Goal: Information Seeking & Learning: Find specific page/section

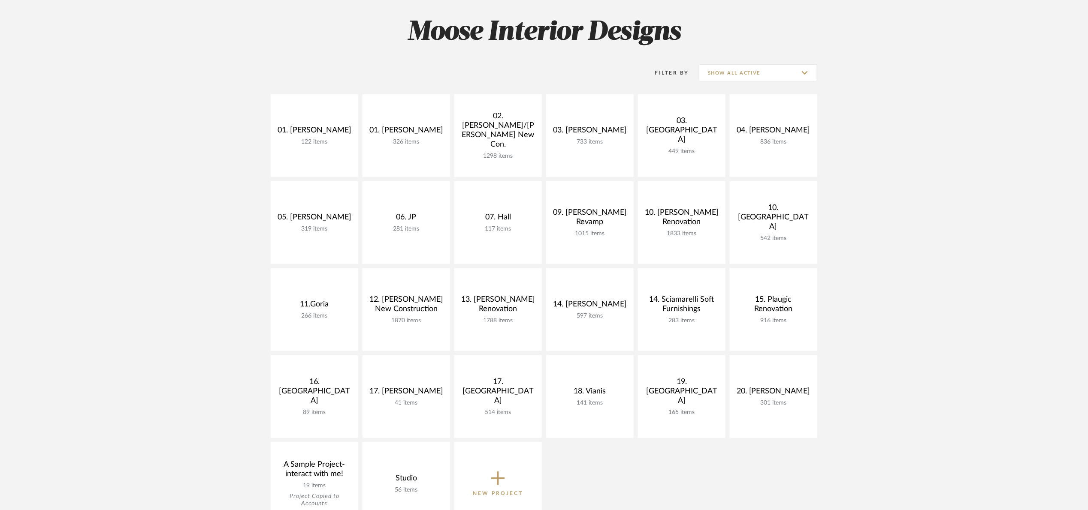
scroll to position [129, 0]
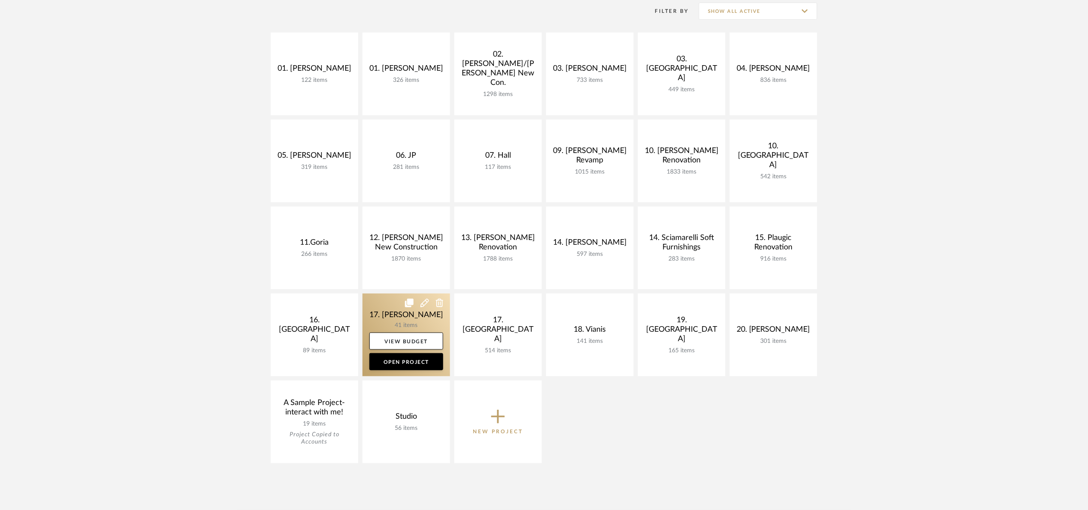
click at [411, 315] on link at bounding box center [406, 335] width 88 height 83
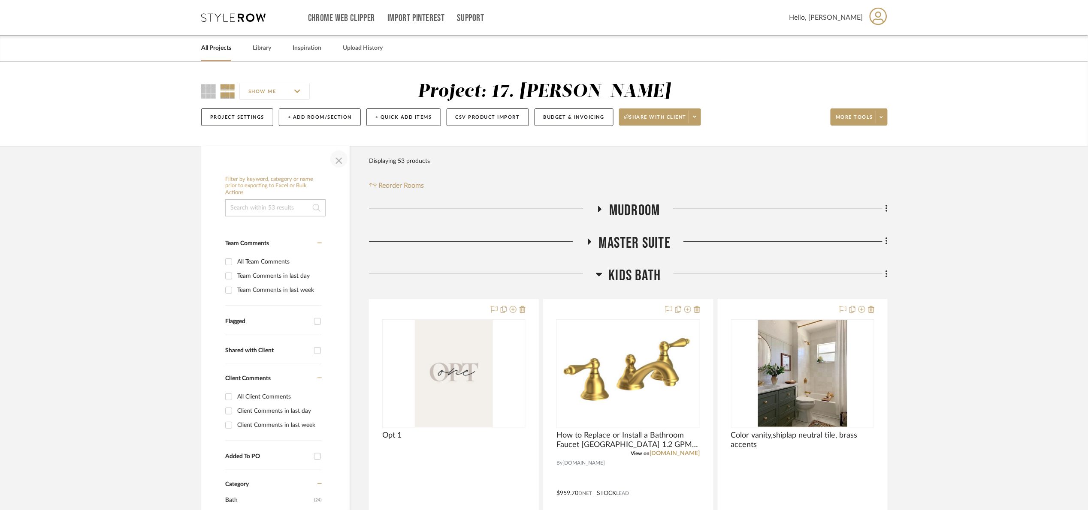
click at [336, 167] on span "button" at bounding box center [339, 159] width 21 height 21
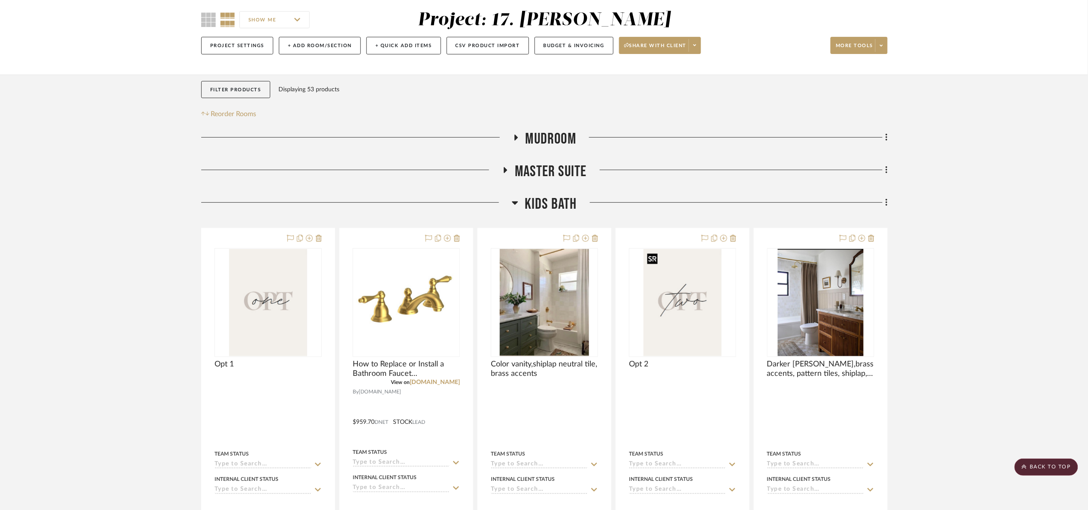
scroll to position [64, 0]
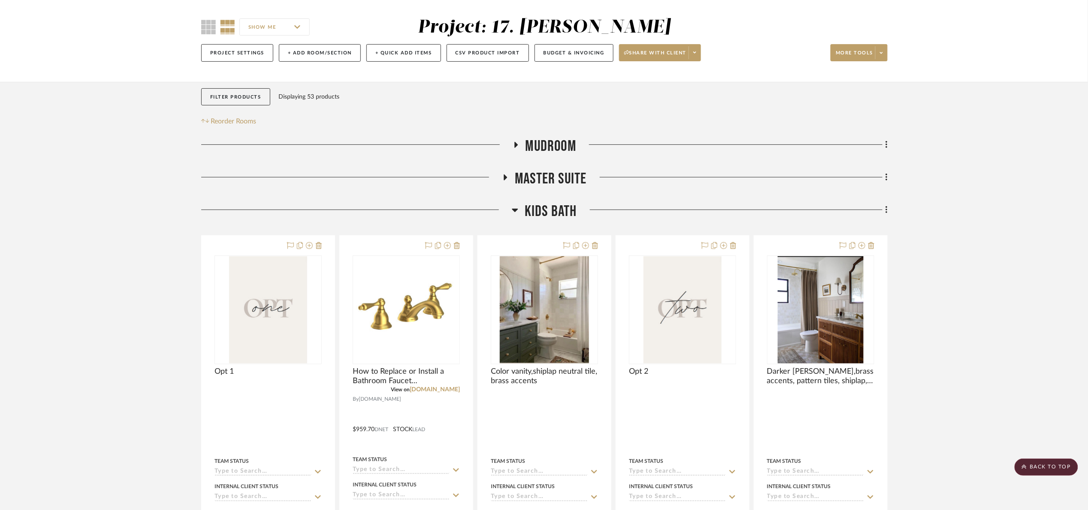
click at [568, 201] on div "Mudroom Master Suite Kids Bath Opt 1 Team Status Internal Client Status client …" at bounding box center [544, 425] width 686 height 576
click at [566, 204] on span "Kids Bath" at bounding box center [551, 211] width 52 height 18
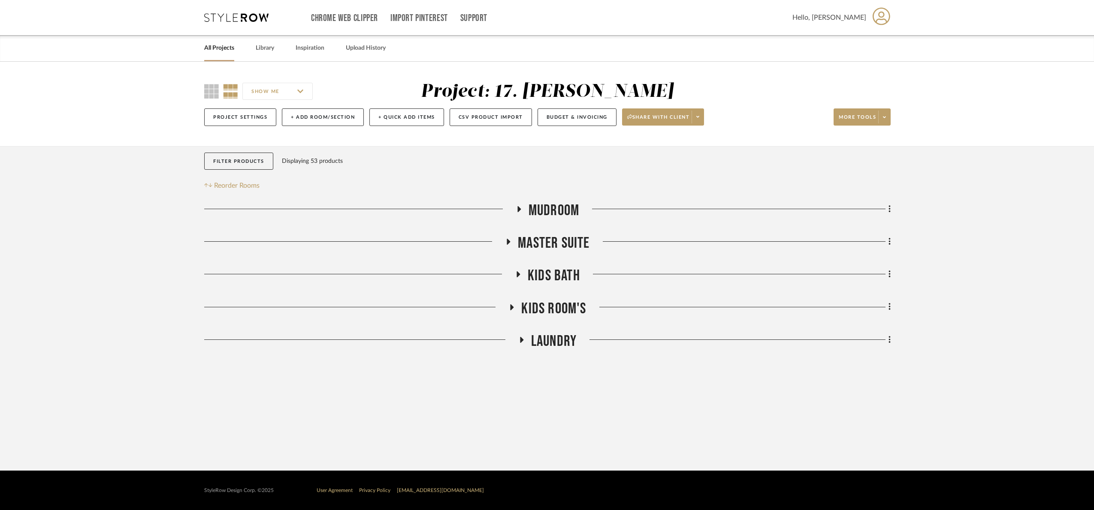
click at [553, 202] on span "Mudroom" at bounding box center [553, 211] width 51 height 18
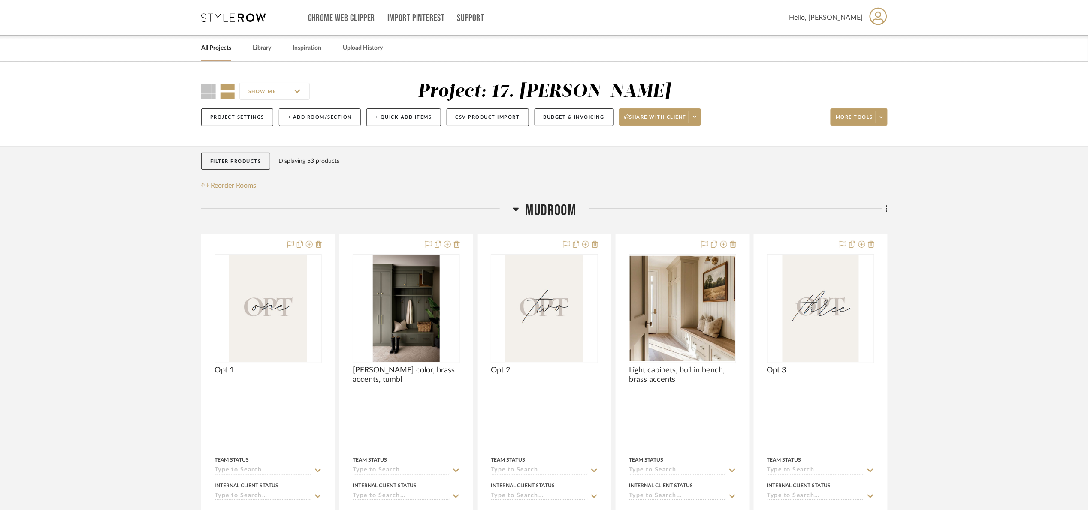
click at [555, 208] on span "Mudroom" at bounding box center [550, 211] width 51 height 18
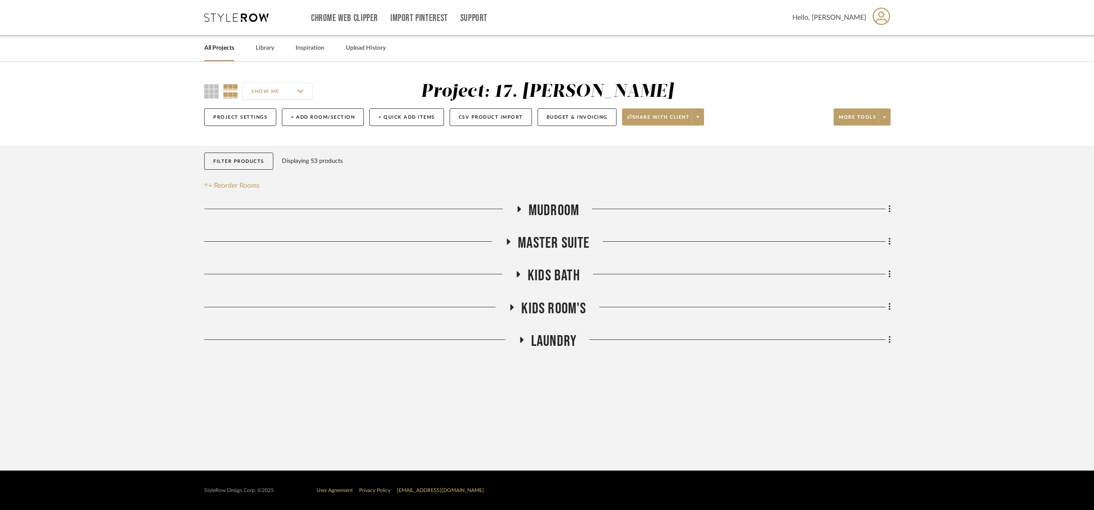
click at [549, 232] on div "Mudroom Master Suite Kids Bath Kids Room's Laundry Sorry, we can’t find any pro…" at bounding box center [547, 278] width 686 height 153
click at [551, 239] on span "Master Suite" at bounding box center [554, 243] width 72 height 18
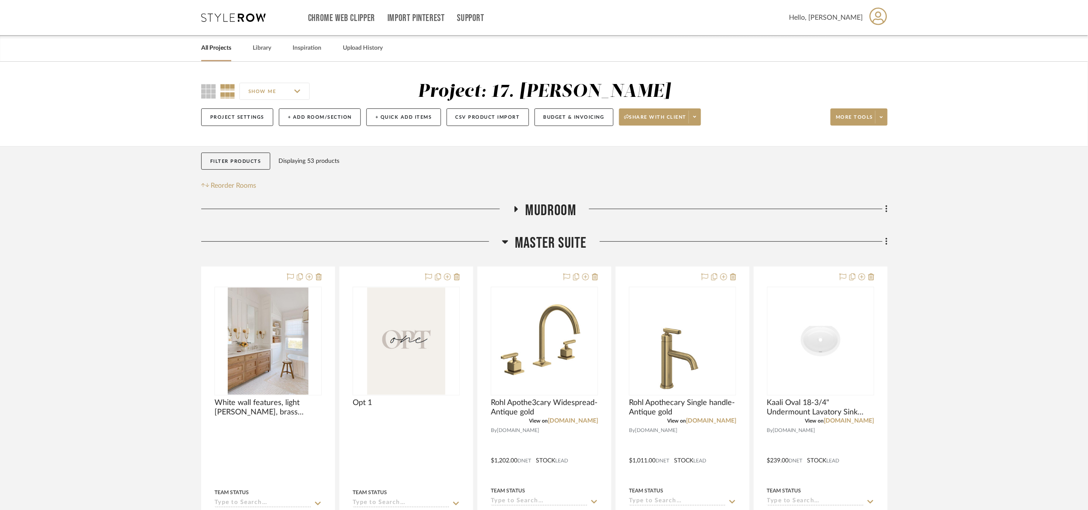
click at [550, 242] on span "Master Suite" at bounding box center [551, 243] width 72 height 18
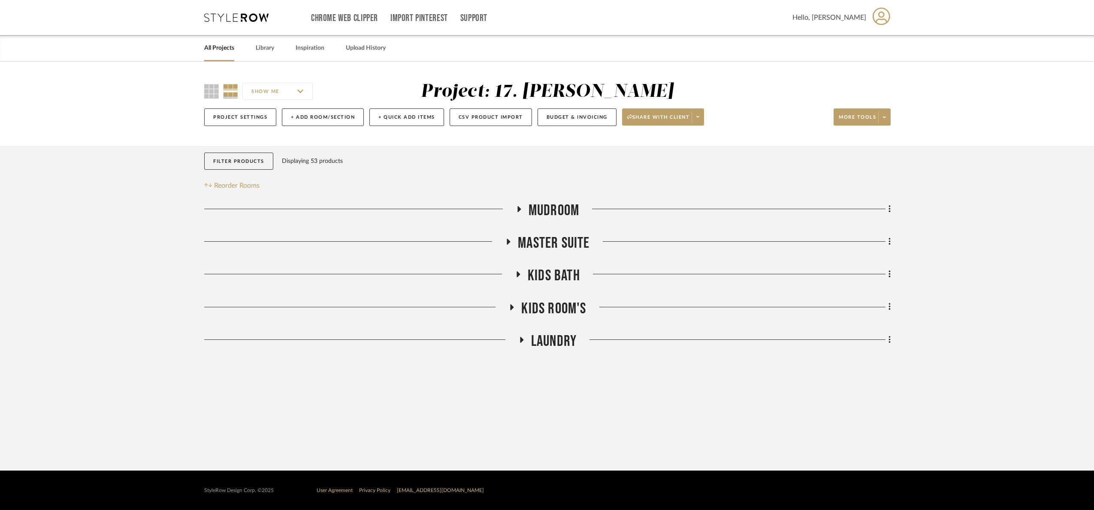
click at [574, 270] on span "Kids Bath" at bounding box center [554, 276] width 52 height 18
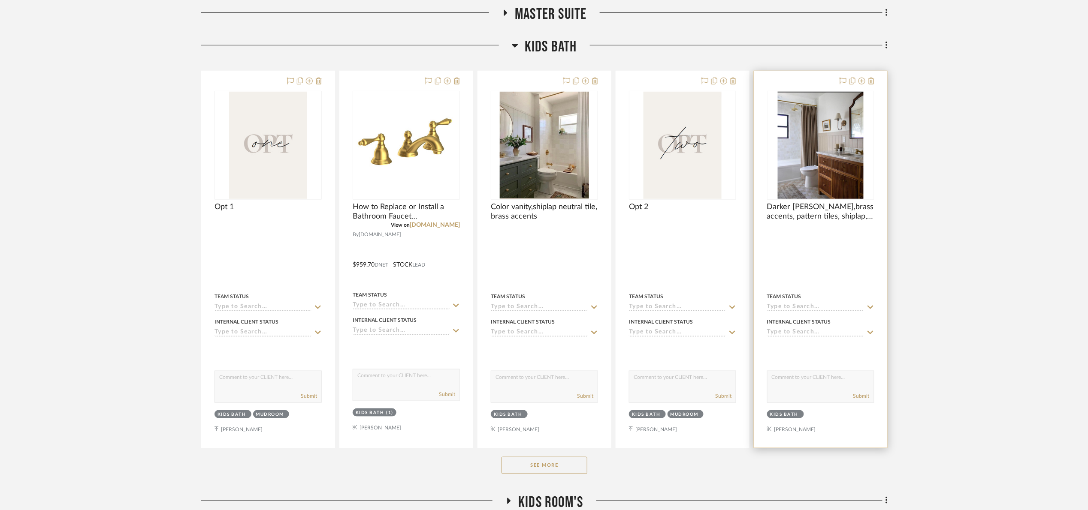
scroll to position [335, 0]
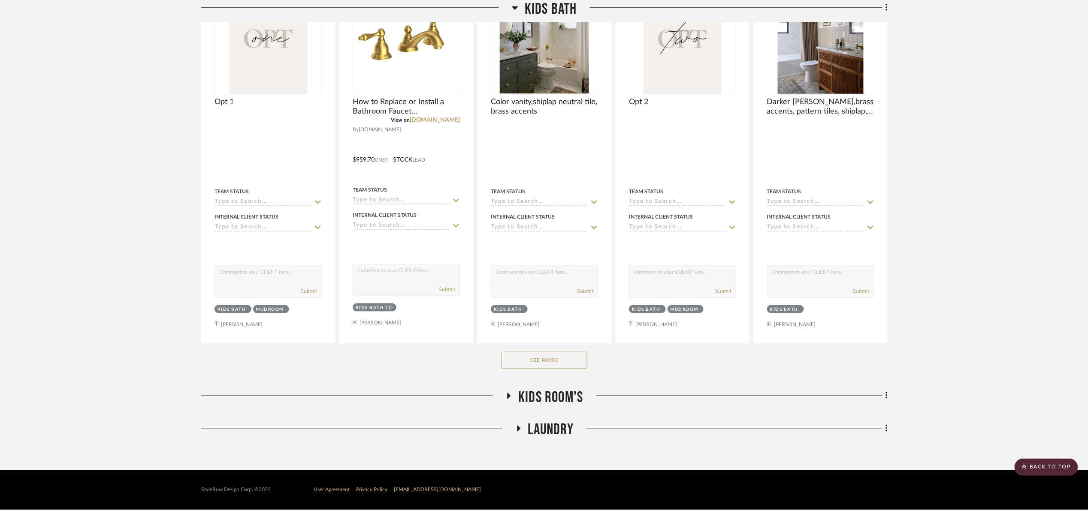
click at [548, 361] on button "See More" at bounding box center [544, 360] width 86 height 17
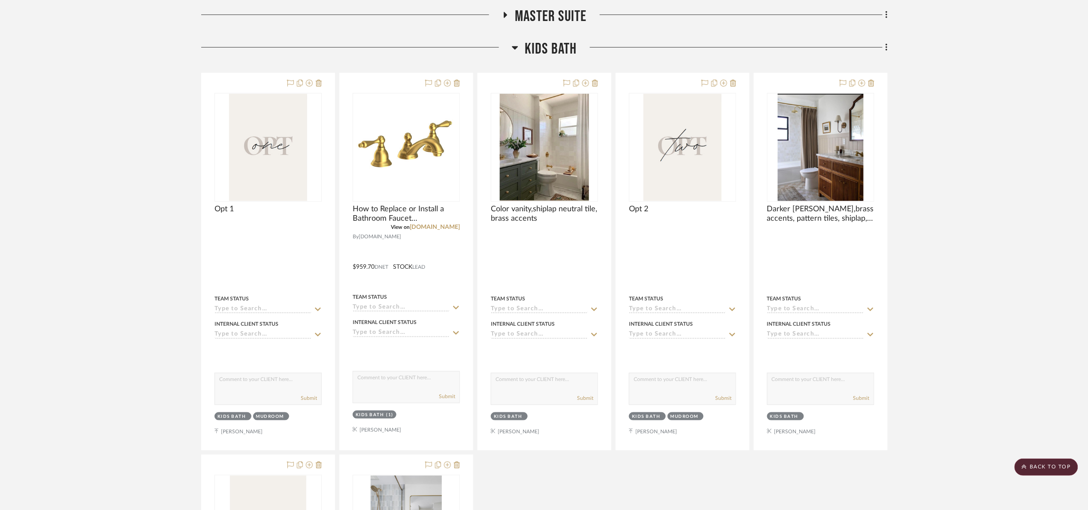
scroll to position [206, 0]
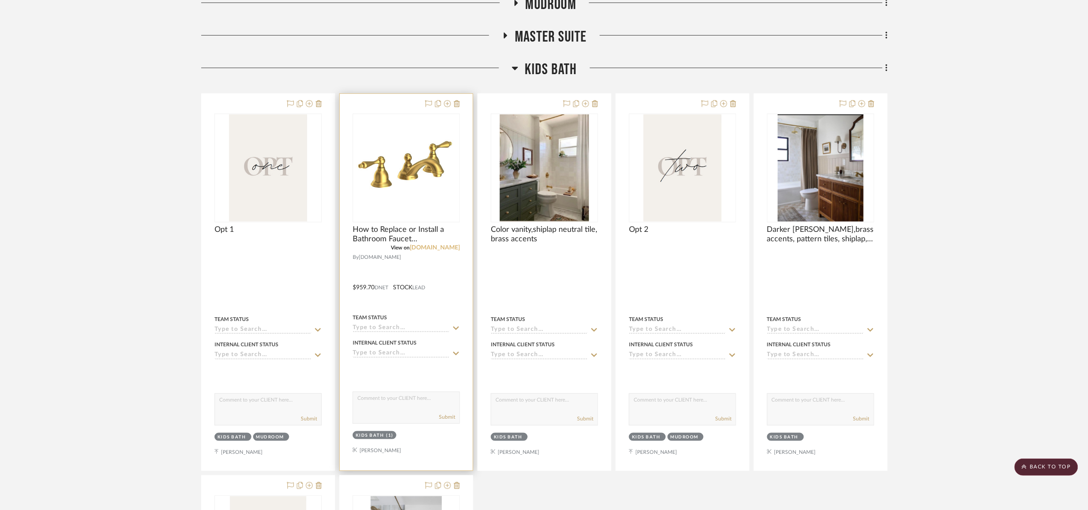
click at [446, 247] on link "[DOMAIN_NAME]" at bounding box center [435, 248] width 50 height 6
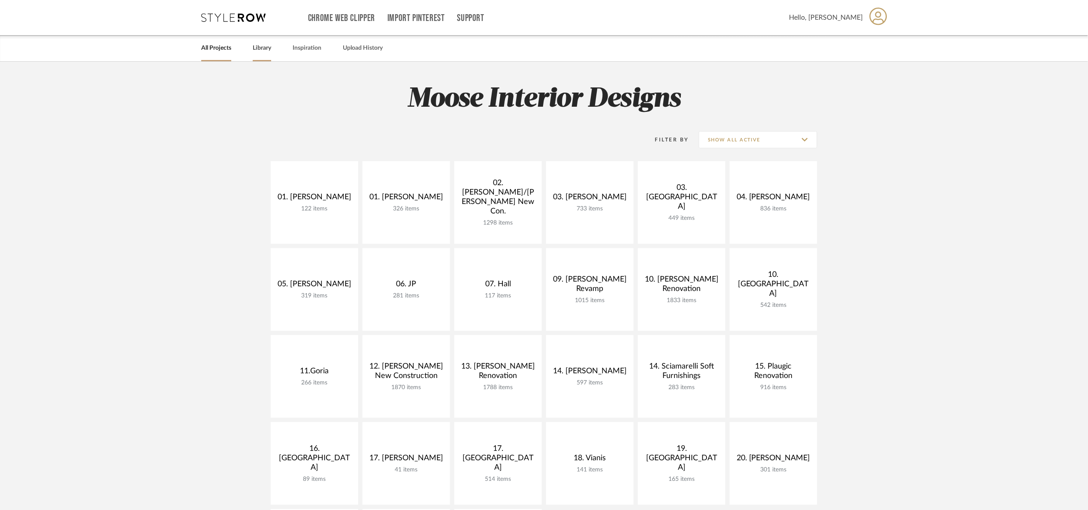
click at [265, 53] on link "Library" at bounding box center [262, 48] width 18 height 12
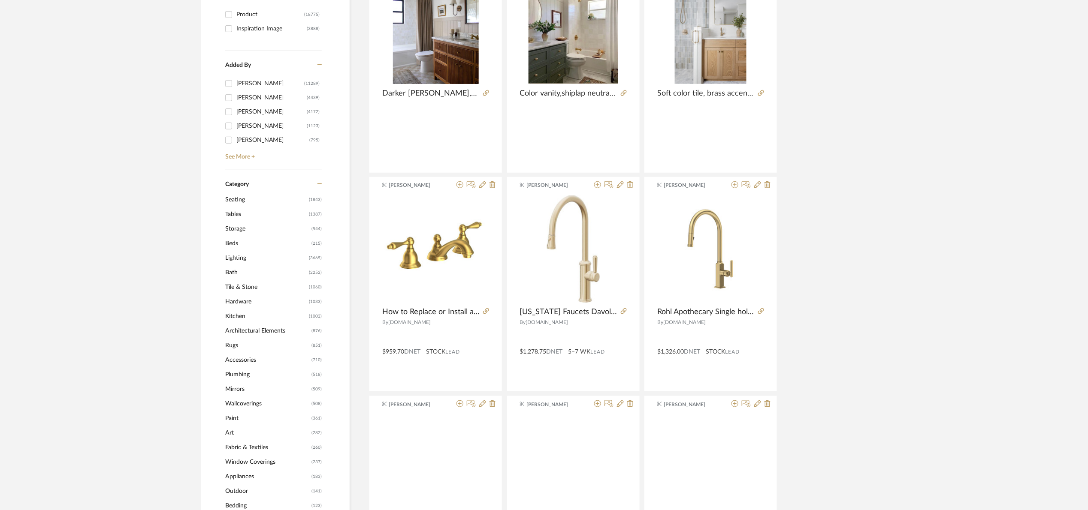
scroll to position [257, 0]
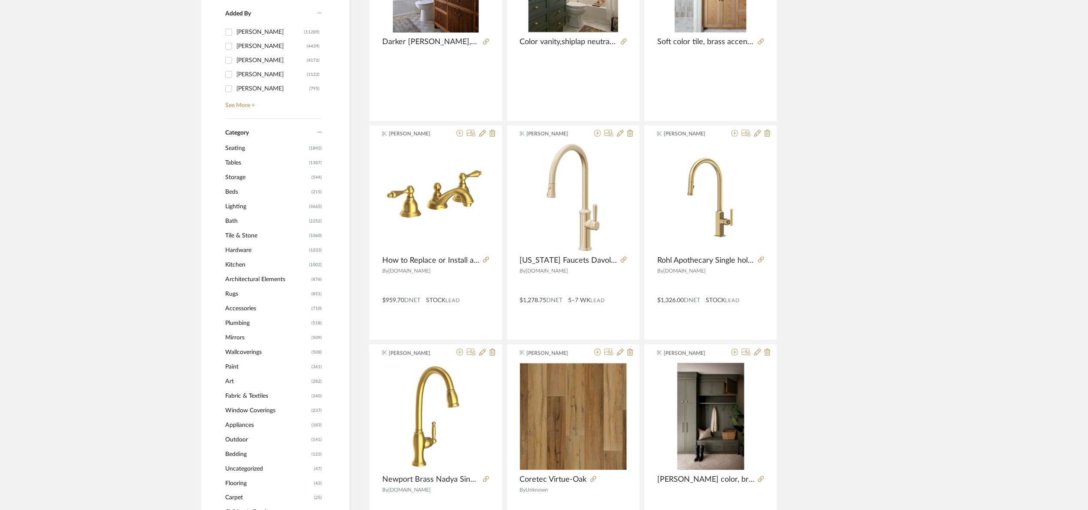
click at [243, 223] on span "Bath" at bounding box center [265, 221] width 81 height 15
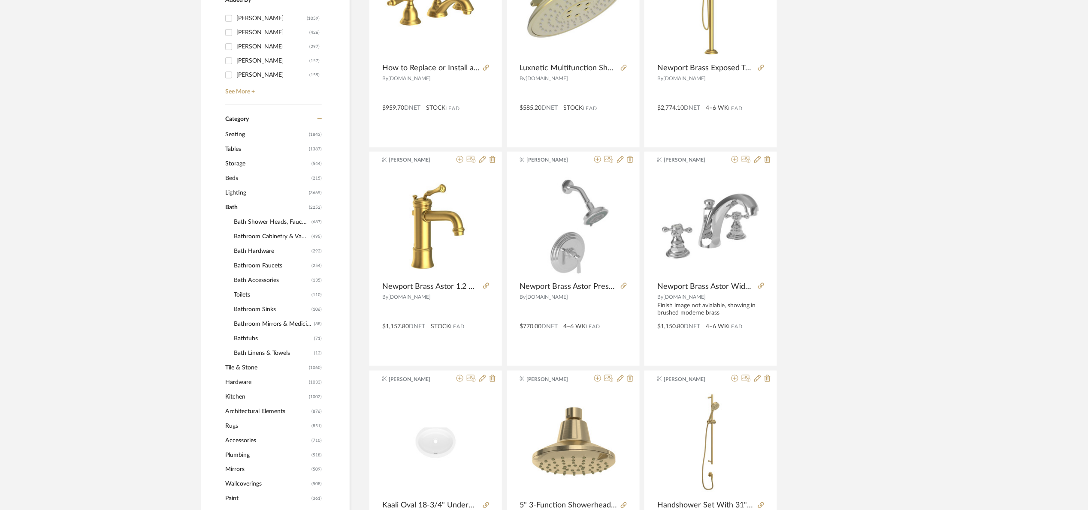
click at [290, 238] on span "Bathroom Cabinetry & Vanities" at bounding box center [271, 236] width 75 height 15
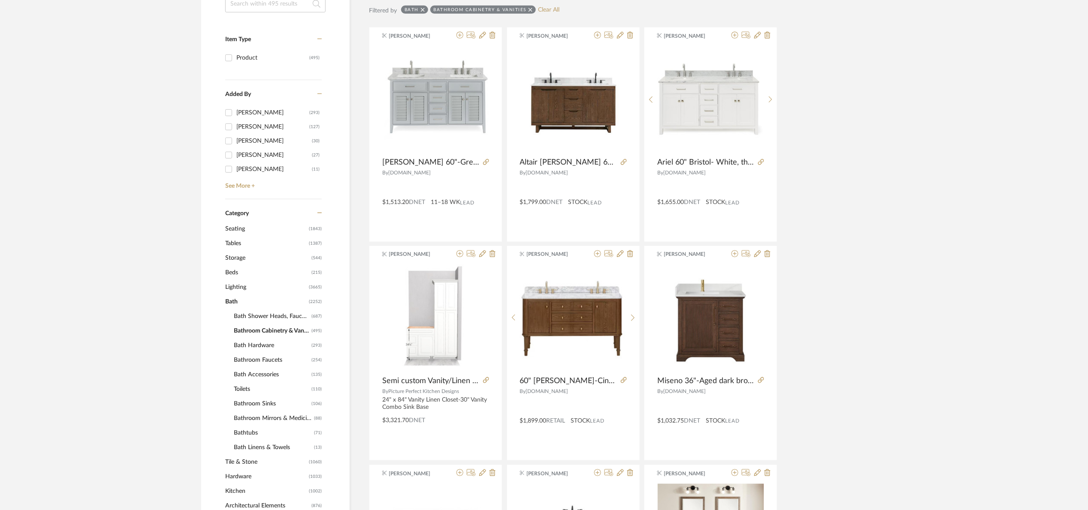
scroll to position [218, 0]
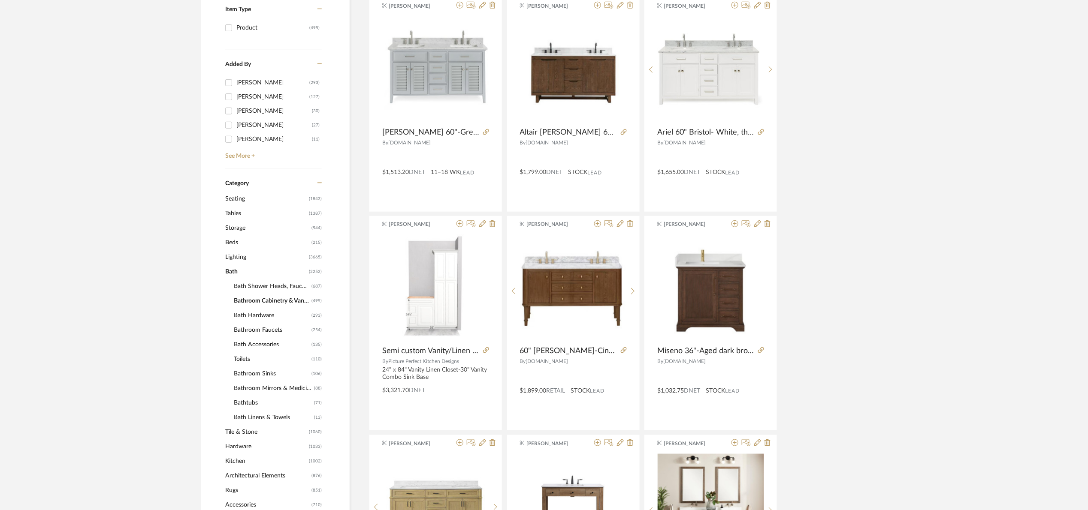
click at [622, 351] on icon at bounding box center [624, 350] width 6 height 6
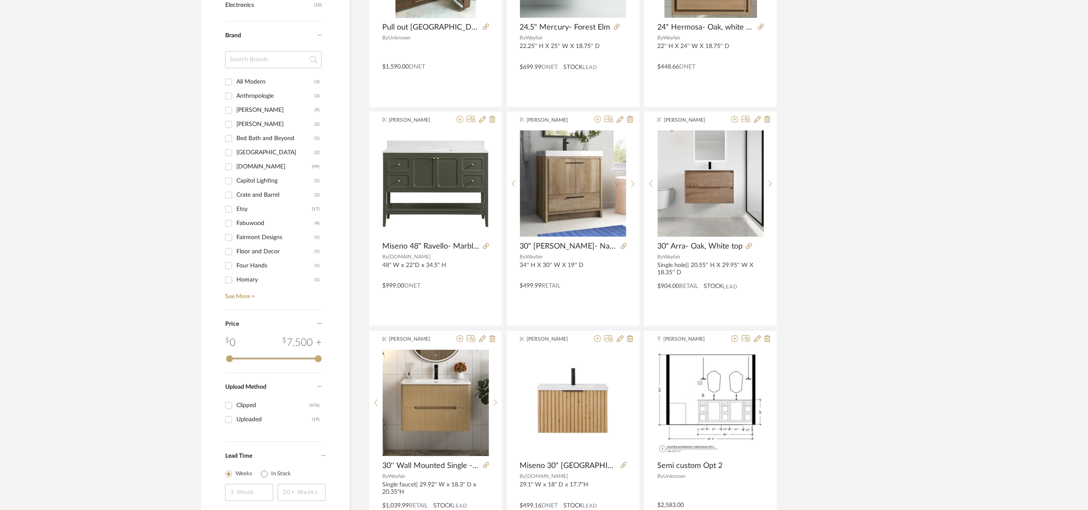
scroll to position [990, 0]
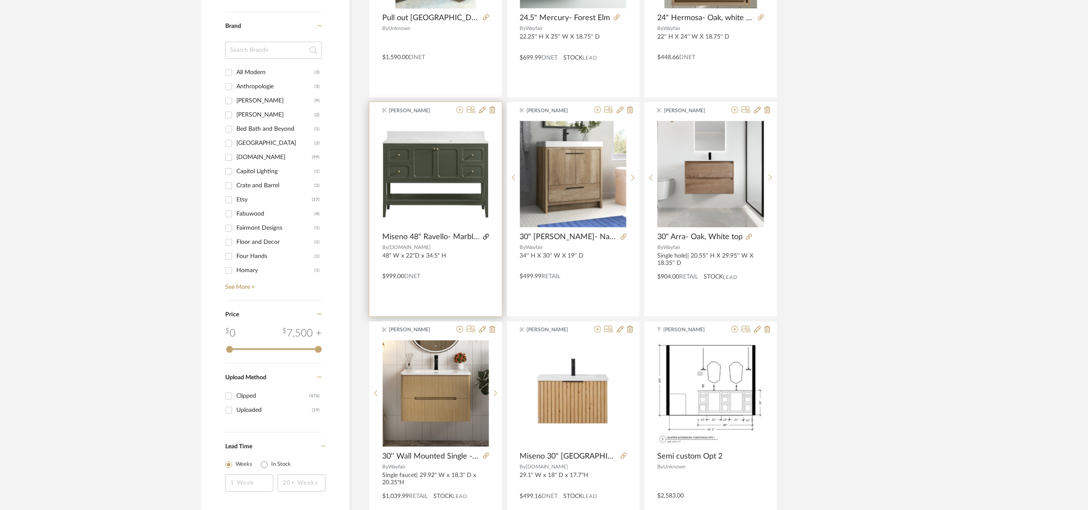
click at [485, 236] on icon at bounding box center [486, 237] width 6 height 6
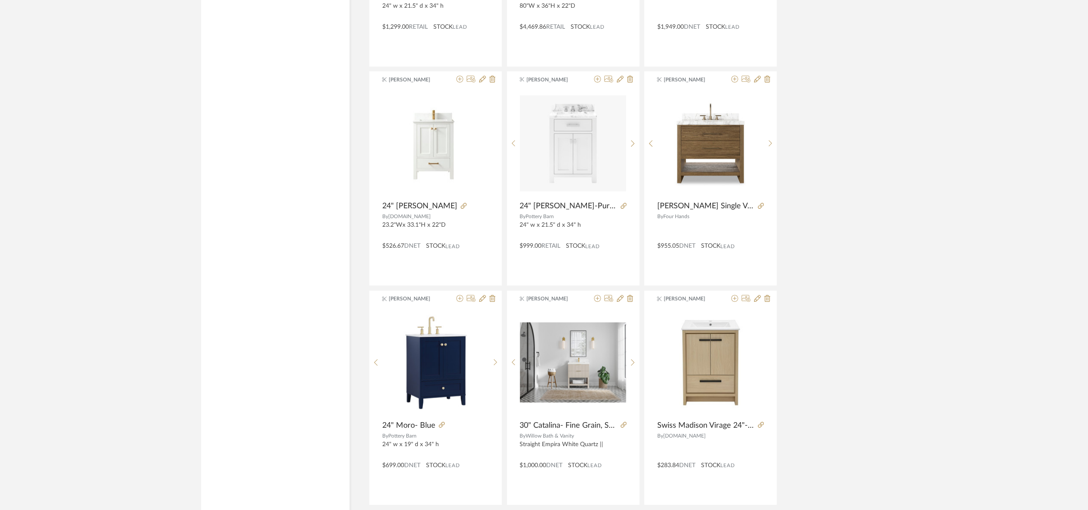
scroll to position [2427, 0]
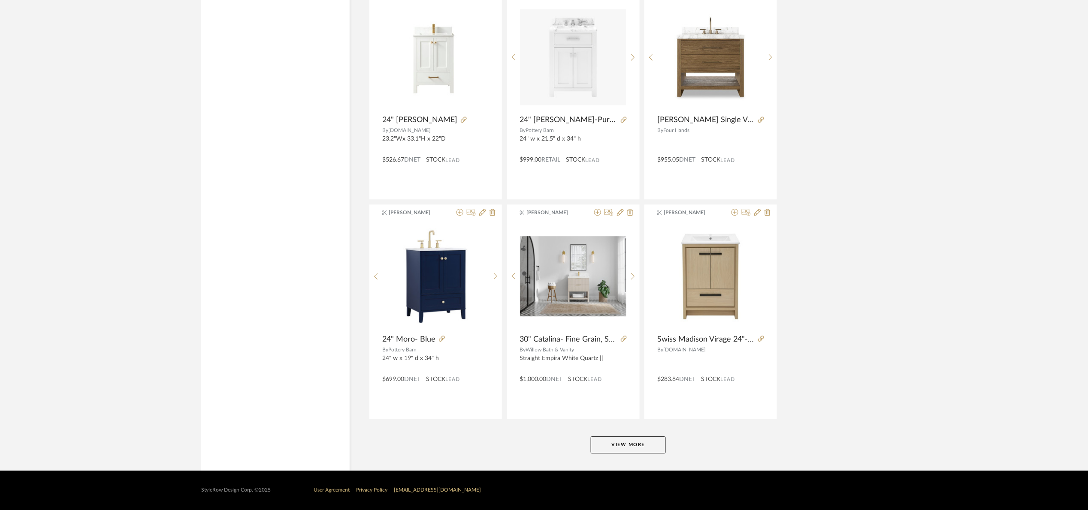
drag, startPoint x: 654, startPoint y: 437, endPoint x: 703, endPoint y: 404, distance: 59.4
click at [655, 437] on button "View More" at bounding box center [628, 445] width 75 height 17
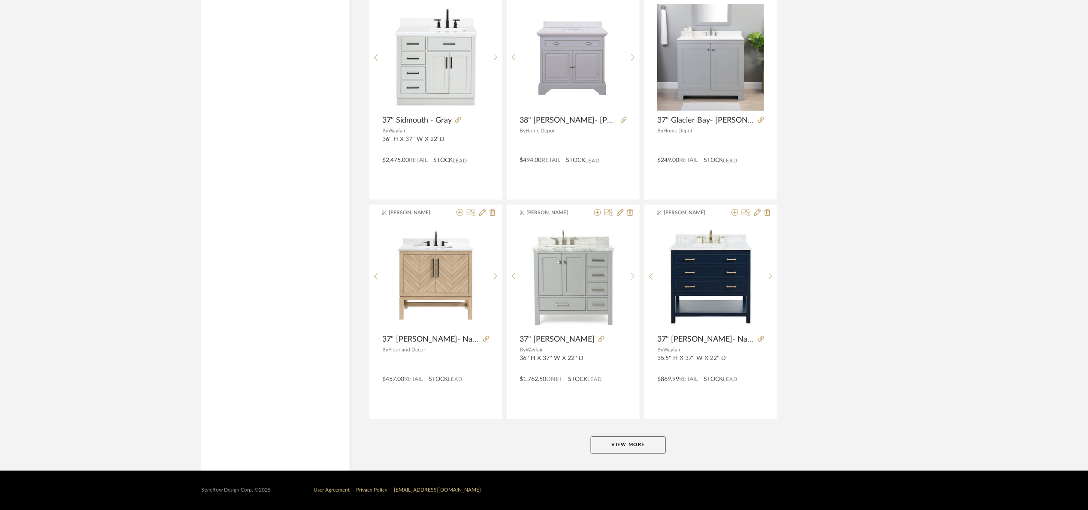
scroll to position [5063, 0]
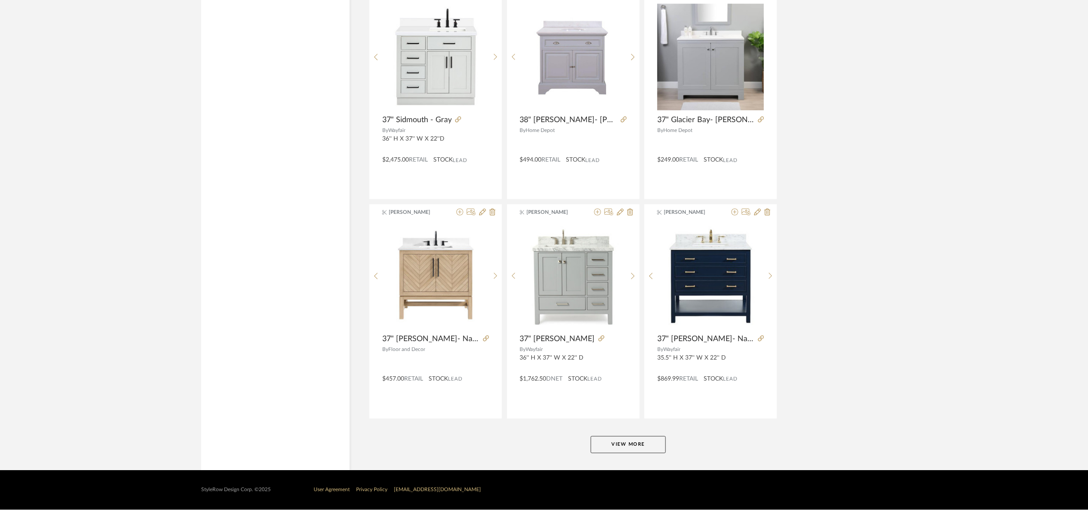
click at [649, 441] on button "View More" at bounding box center [628, 445] width 75 height 17
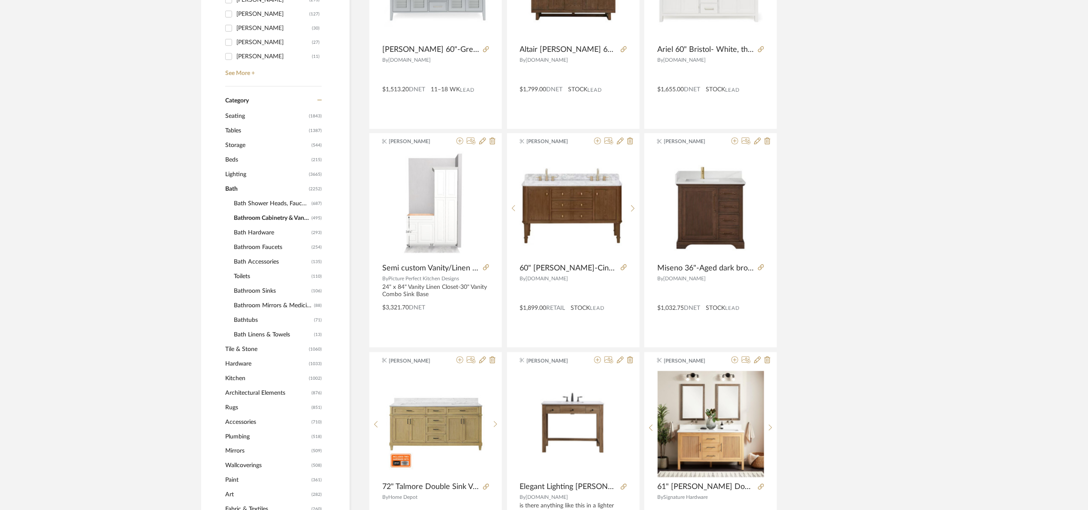
scroll to position [173, 0]
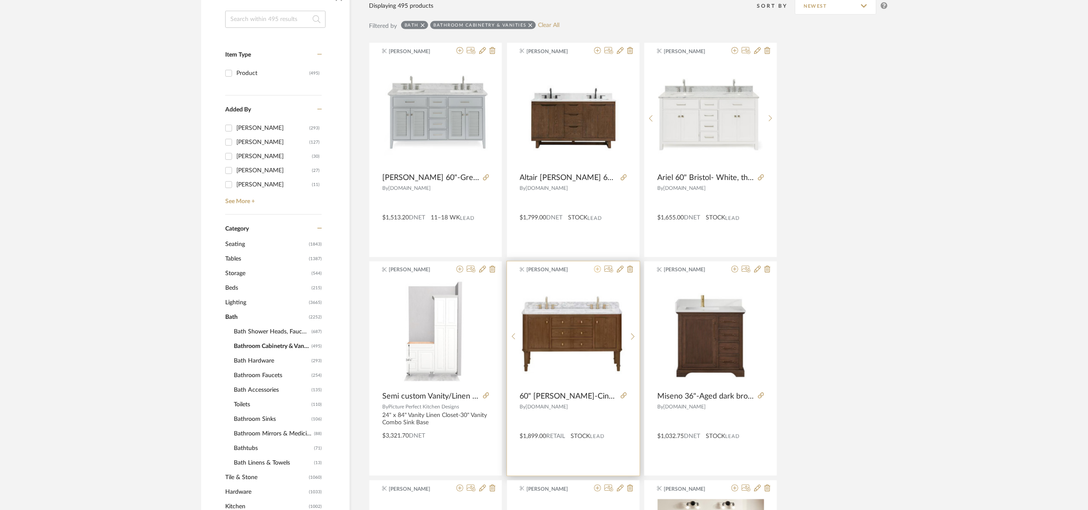
click at [596, 268] on icon at bounding box center [597, 269] width 7 height 7
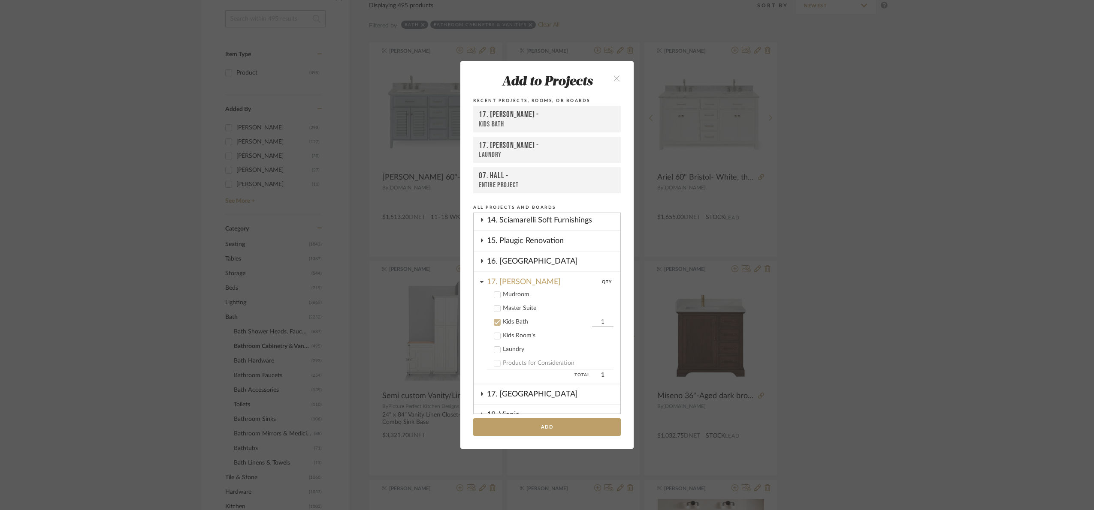
scroll to position [319, 0]
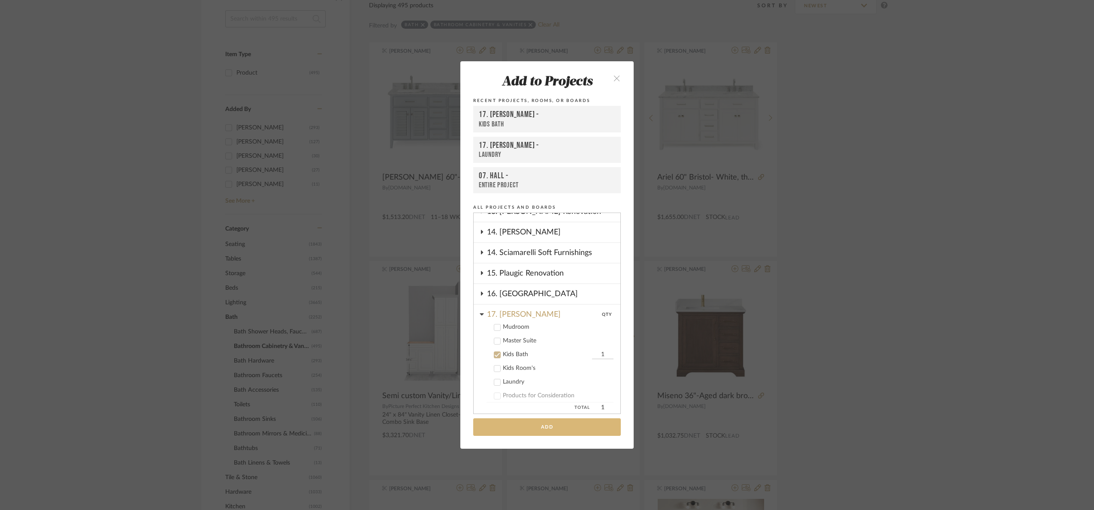
click at [564, 429] on button "Add" at bounding box center [547, 428] width 148 height 18
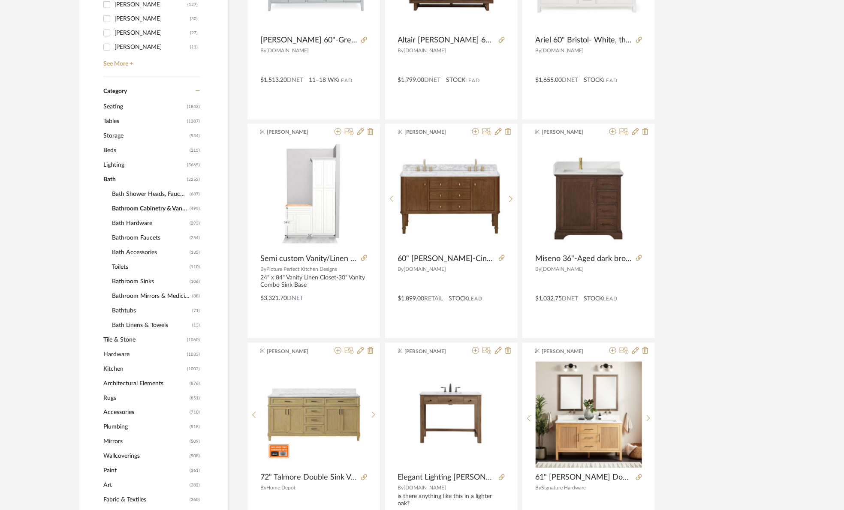
scroll to position [109, 0]
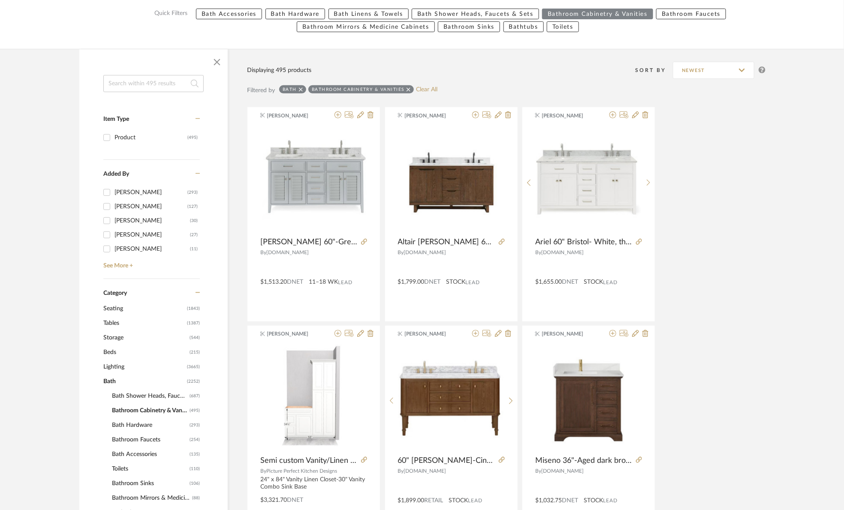
click at [164, 80] on input at bounding box center [153, 83] width 100 height 17
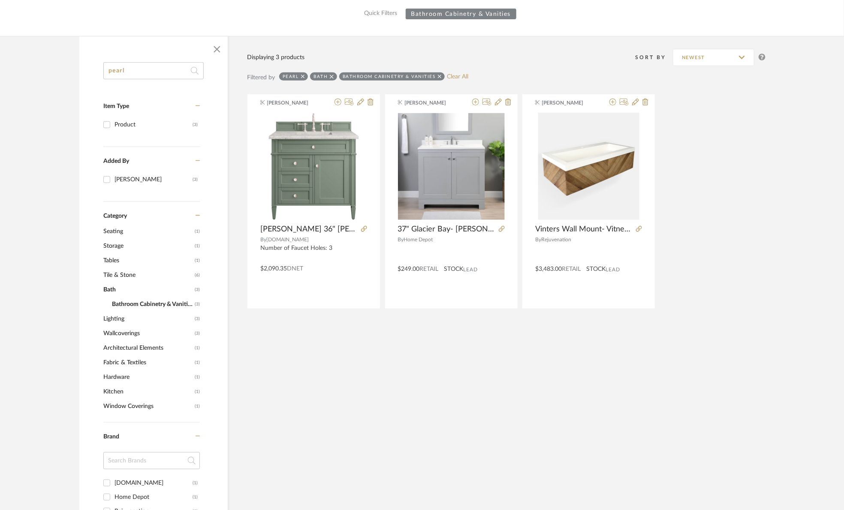
type input "pearl"
click at [302, 75] on icon at bounding box center [303, 77] width 4 height 6
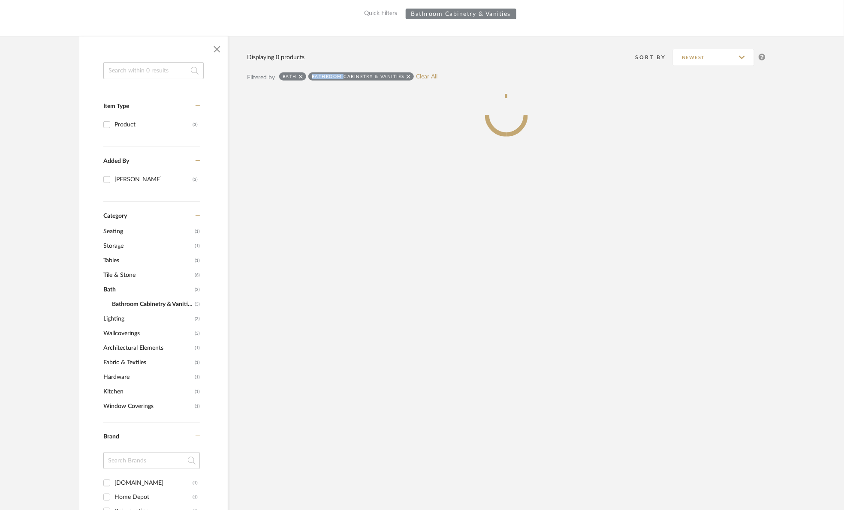
click at [302, 75] on icon at bounding box center [301, 77] width 4 height 6
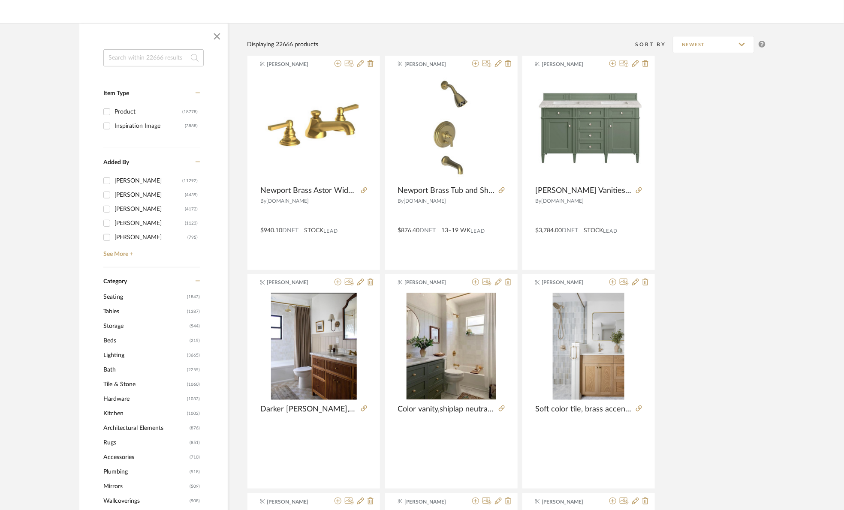
click at [156, 57] on input at bounding box center [153, 57] width 100 height 17
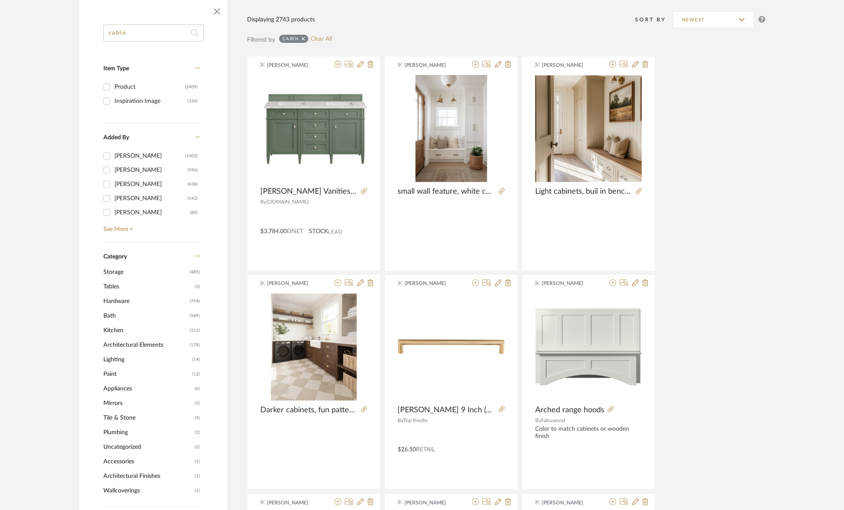
scroll to position [237, 0]
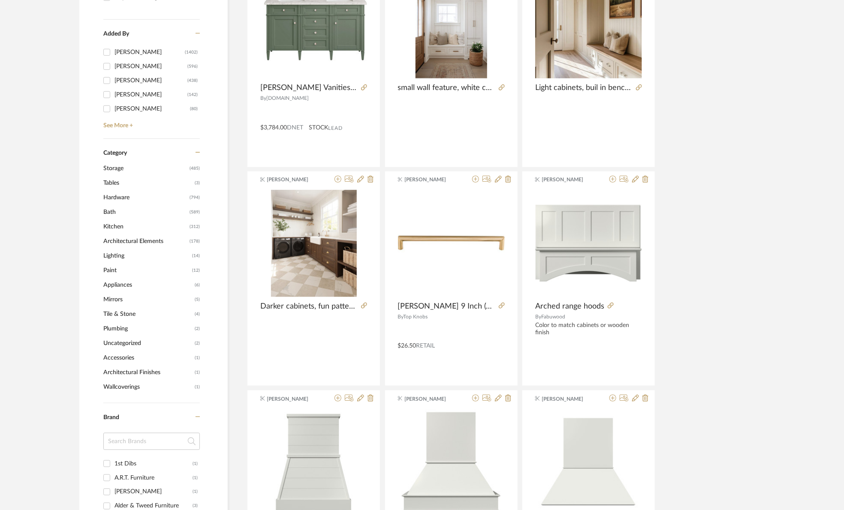
type input "cabin"
click at [109, 214] on span "Bath" at bounding box center [145, 212] width 84 height 15
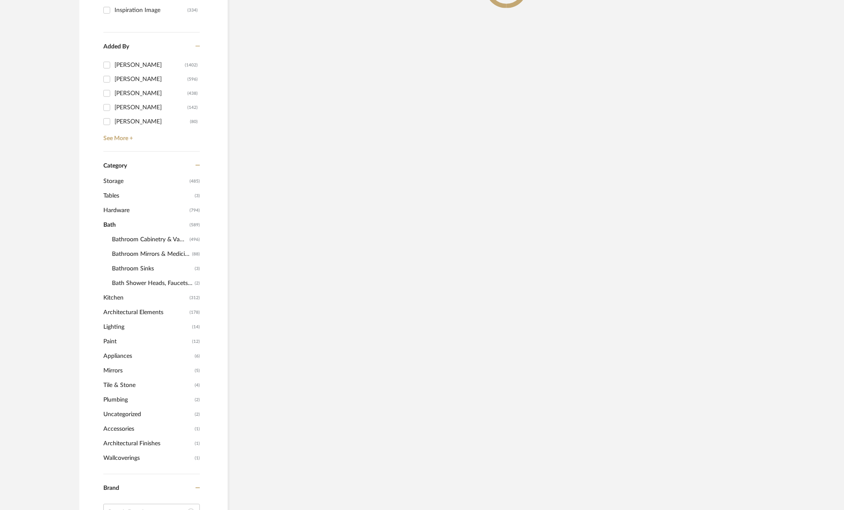
scroll to position [251, 0]
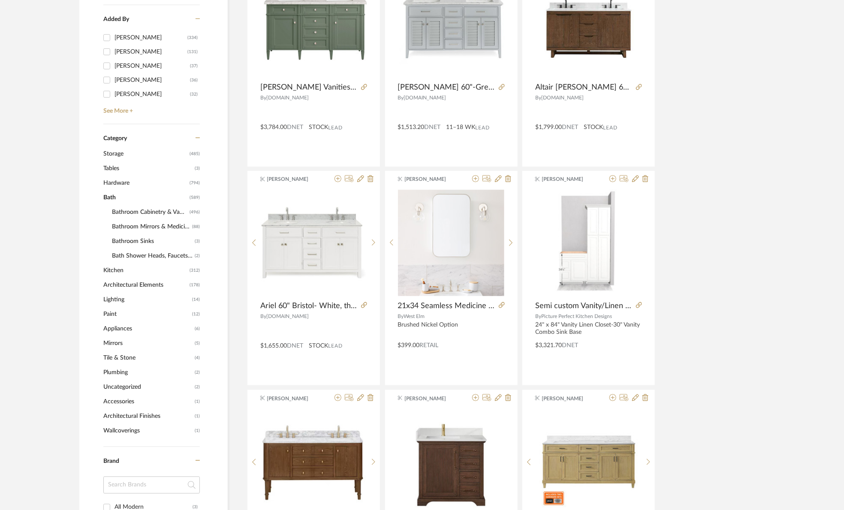
click at [133, 209] on span "Bathroom Cabinetry & Vanities" at bounding box center [149, 212] width 75 height 15
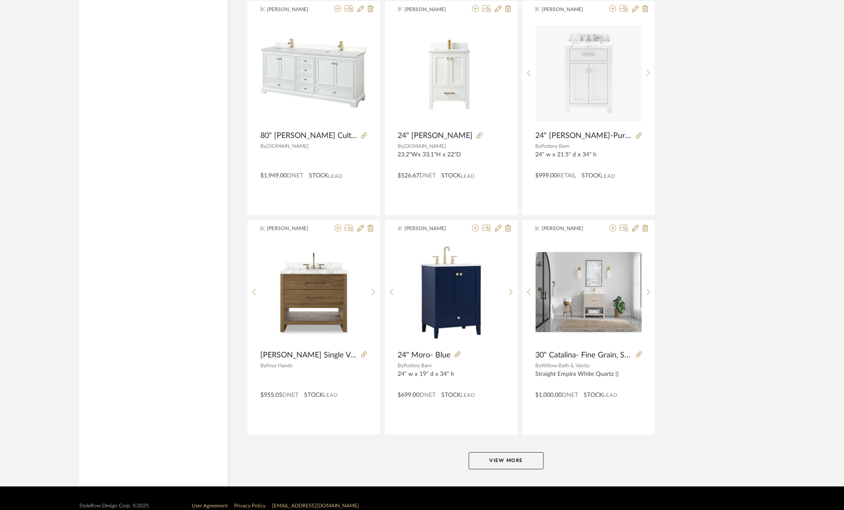
scroll to position [2413, 0]
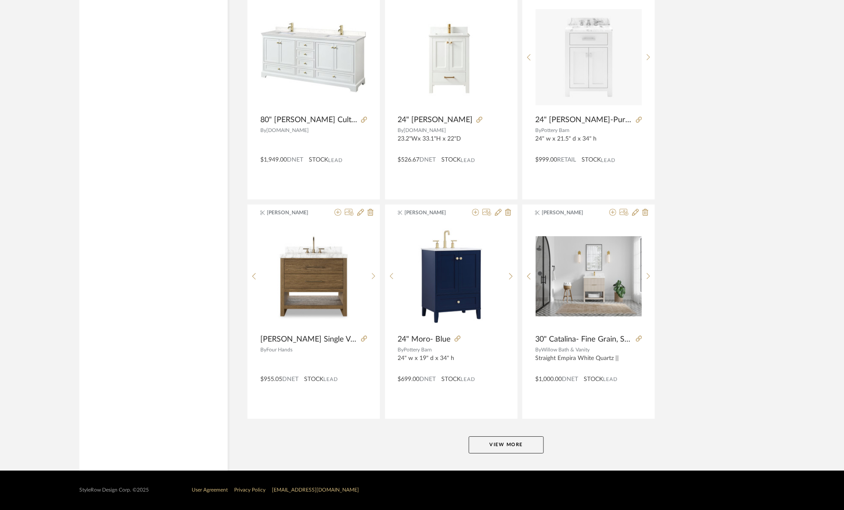
click at [503, 438] on button "View More" at bounding box center [506, 445] width 75 height 17
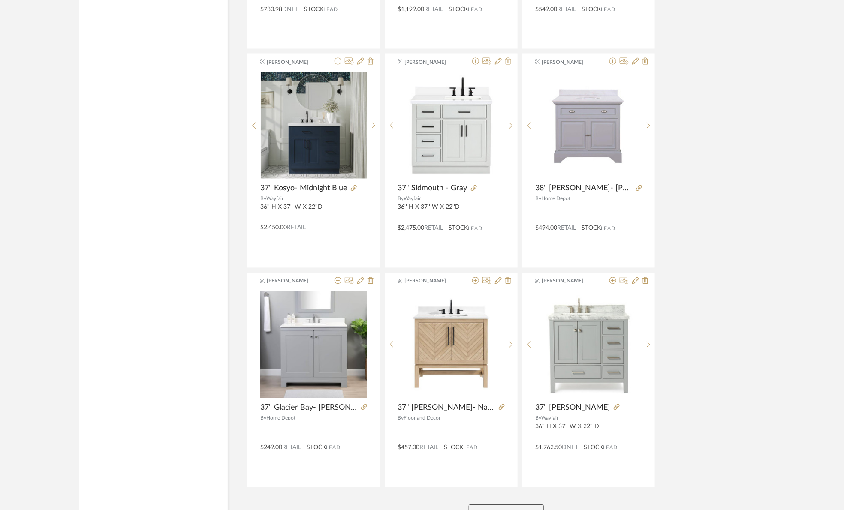
scroll to position [5050, 0]
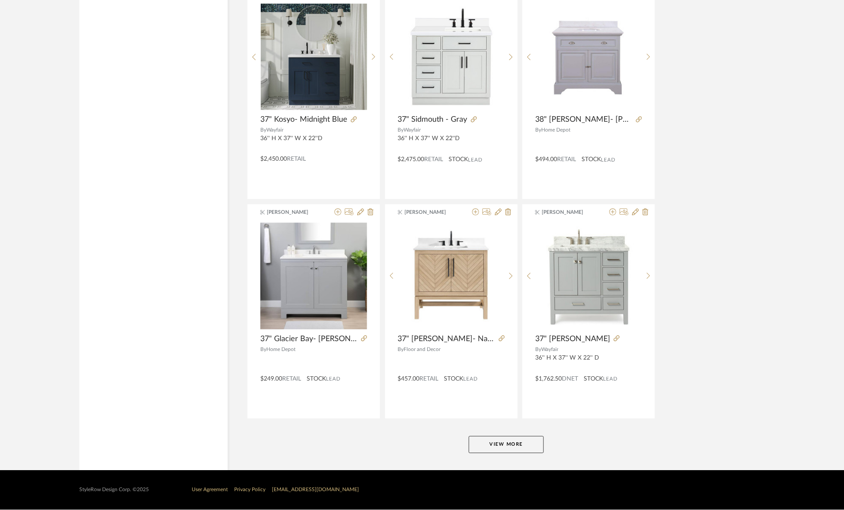
click at [491, 447] on button "View More" at bounding box center [506, 445] width 75 height 17
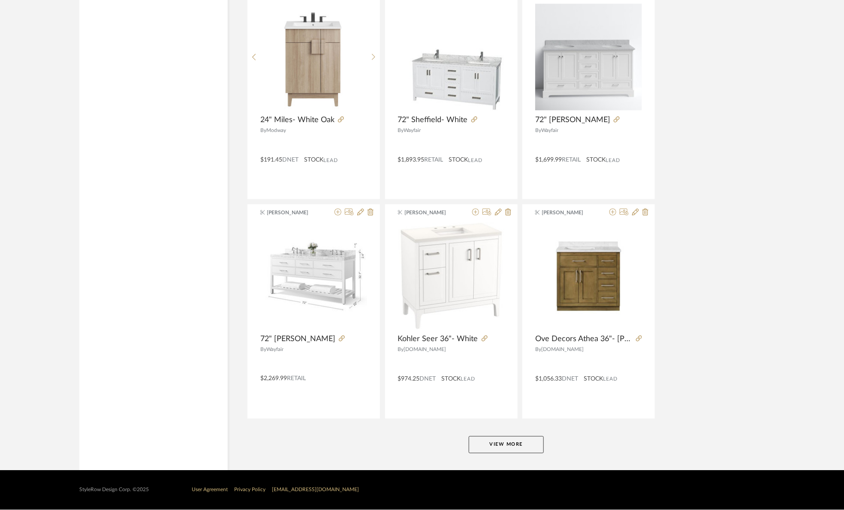
scroll to position [7686, 0]
drag, startPoint x: 498, startPoint y: 440, endPoint x: 510, endPoint y: 421, distance: 21.9
click at [499, 440] on button "View More" at bounding box center [506, 445] width 75 height 17
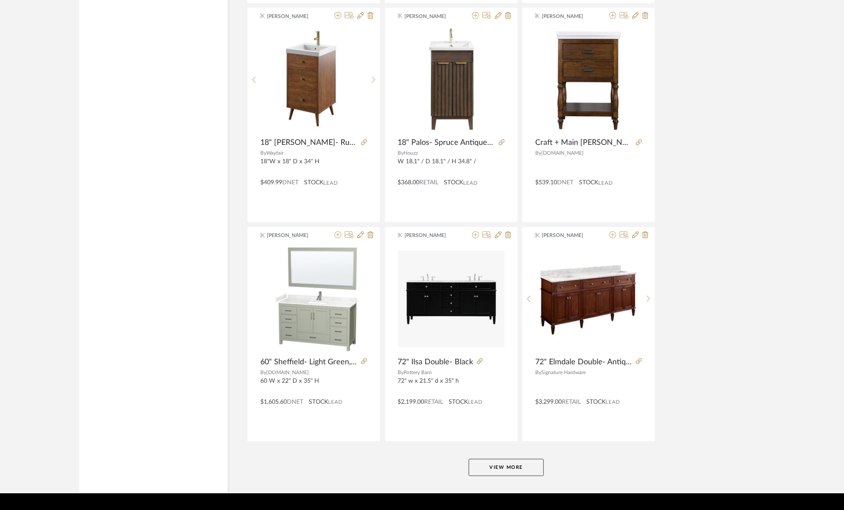
scroll to position [10322, 0]
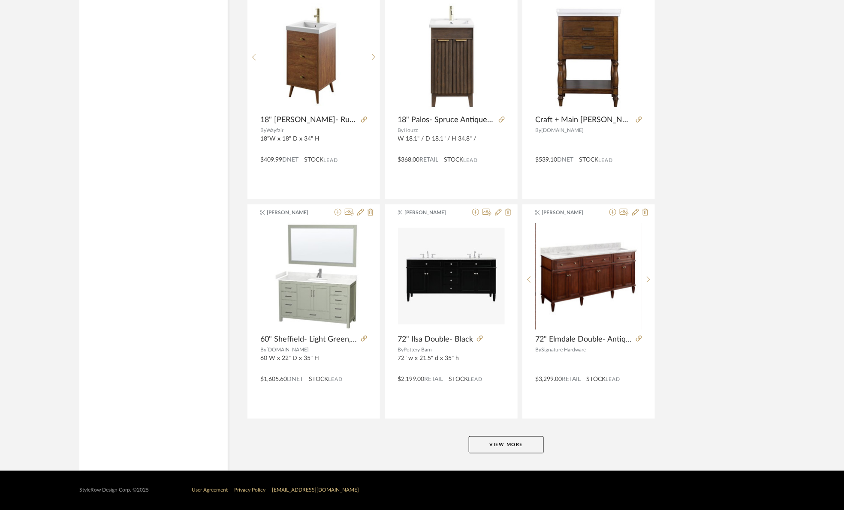
click at [535, 444] on button "View More" at bounding box center [506, 445] width 75 height 17
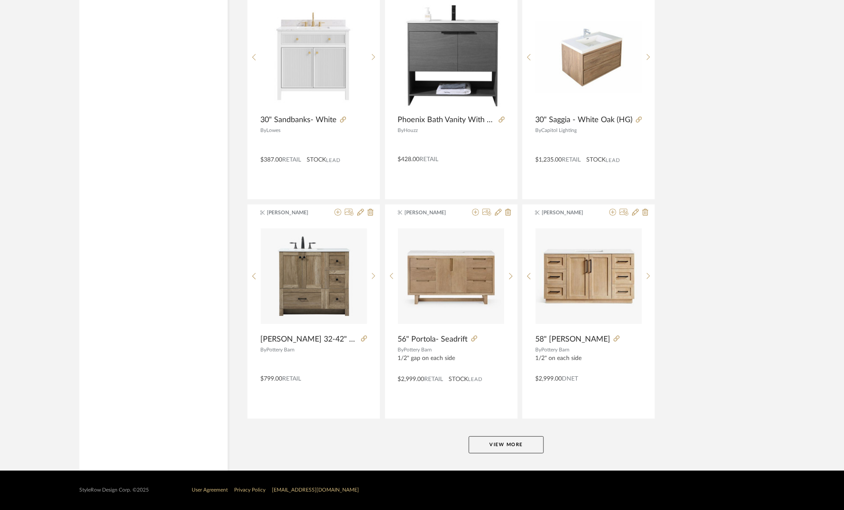
scroll to position [12958, 0]
click at [531, 444] on button "View More" at bounding box center [506, 445] width 75 height 17
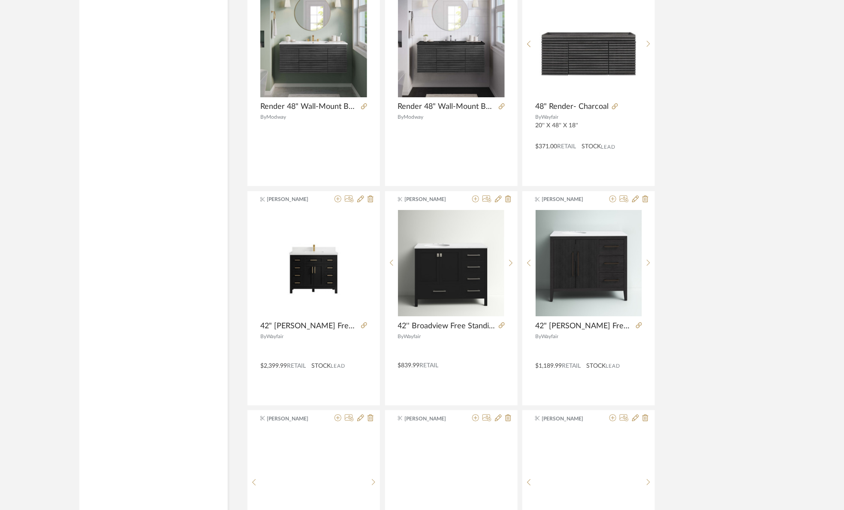
scroll to position [14309, 0]
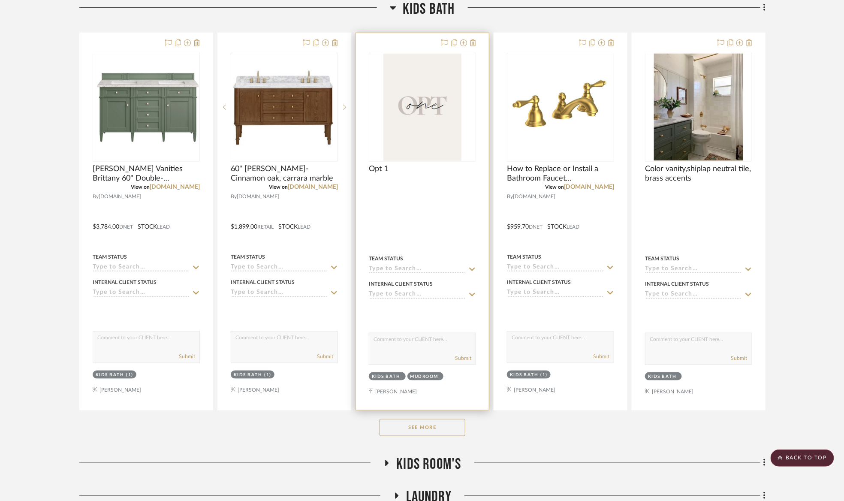
scroll to position [271, 0]
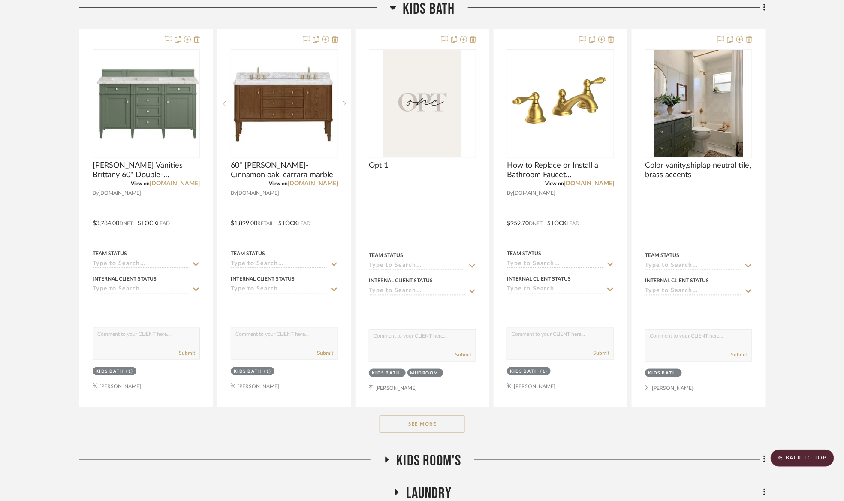
click at [420, 421] on button "See More" at bounding box center [423, 424] width 86 height 17
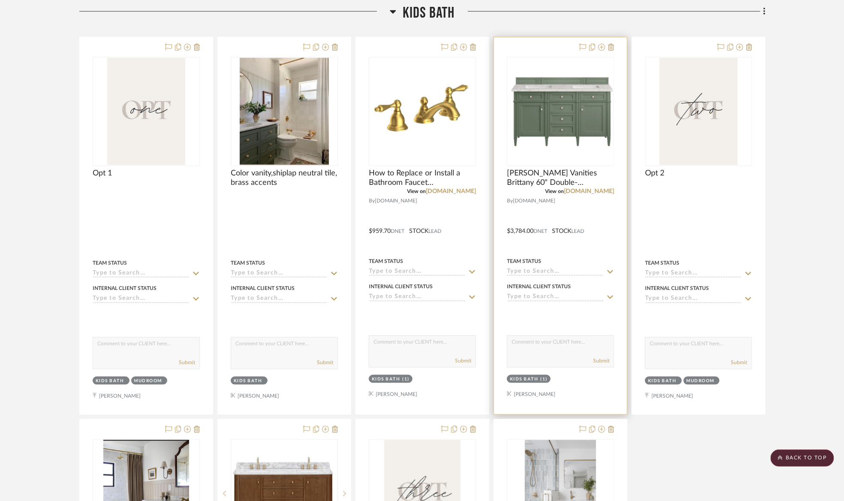
scroll to position [206, 0]
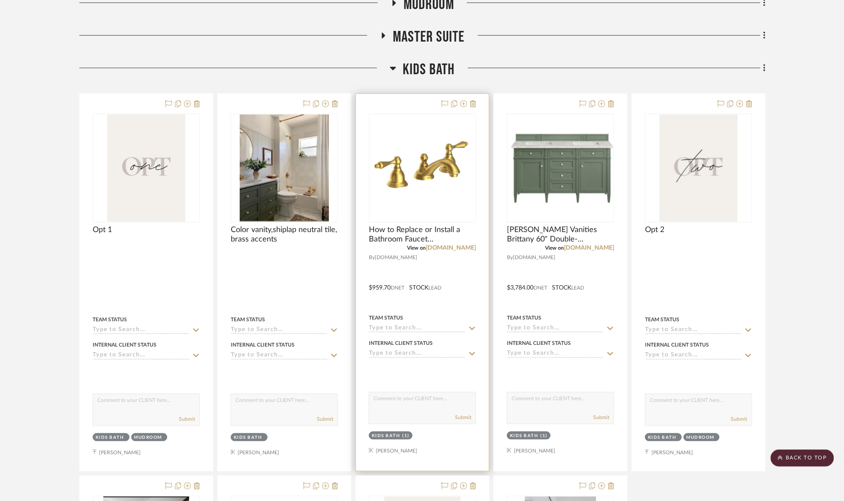
click at [464, 183] on img "0" at bounding box center [423, 168] width 106 height 72
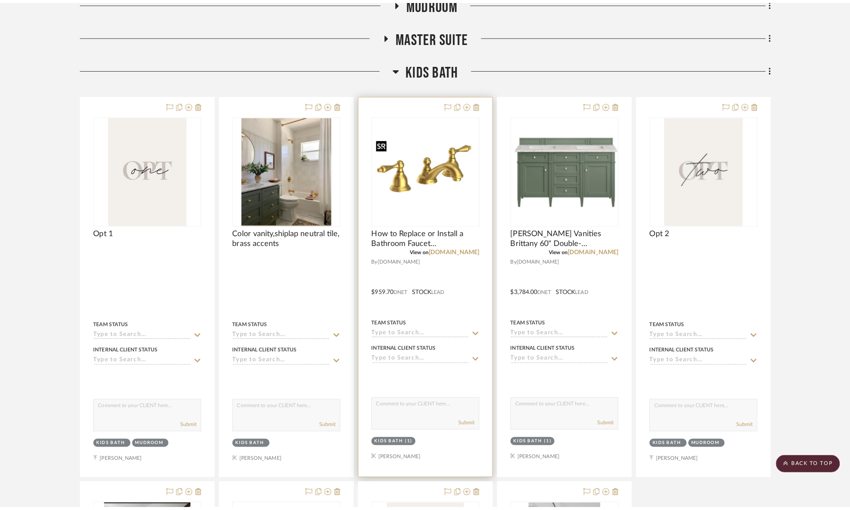
scroll to position [0, 0]
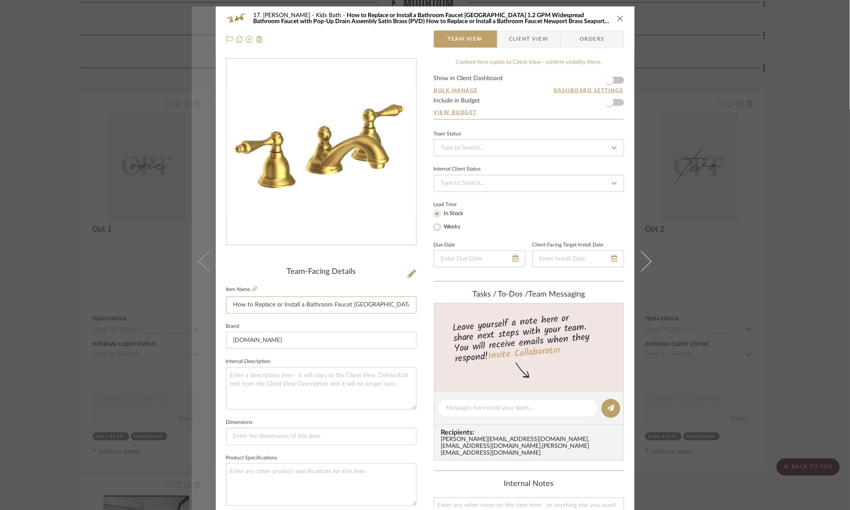
drag, startPoint x: 348, startPoint y: 306, endPoint x: 207, endPoint y: 314, distance: 141.3
click at [207, 314] on mat-dialog-content "17. [PERSON_NAME] Kids Bath How to Replace or Install a Bathroom Faucet [GEOGRA…" at bounding box center [425, 402] width 467 height 792
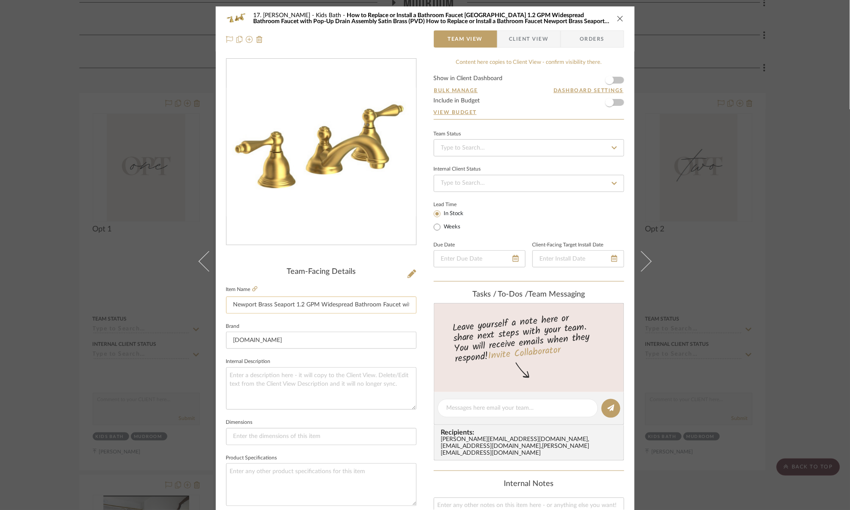
scroll to position [0, 19]
drag, startPoint x: 409, startPoint y: 306, endPoint x: 371, endPoint y: 300, distance: 38.7
click at [362, 300] on input "Newport Brass Seaport 1.2 GPM Widespread Bathroom Faucet with Pop-Up Drain Asse…" at bounding box center [321, 305] width 190 height 17
type input "Newport Brass Seaport 1.2 GPM Widespread Bathroom Faucet with Pop-Up Drain Asse…"
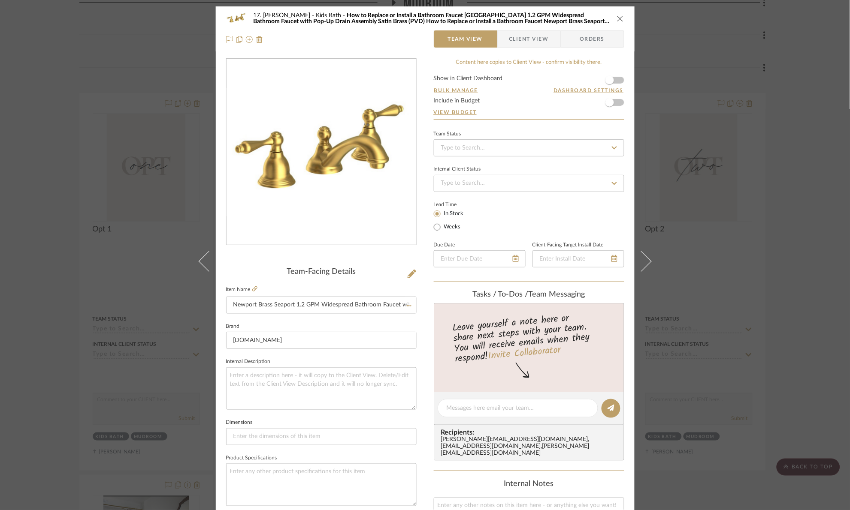
click at [381, 285] on fieldset "Item Name Newport Brass Seaport 1.2 GPM Widespread Bathroom Faucet with Pop-Up …" at bounding box center [321, 299] width 190 height 30
click at [791, 242] on div "17. [PERSON_NAME] Kids Bath Newport Brass Seaport 1.2 GPM Widespread Bathroom F…" at bounding box center [425, 255] width 850 height 510
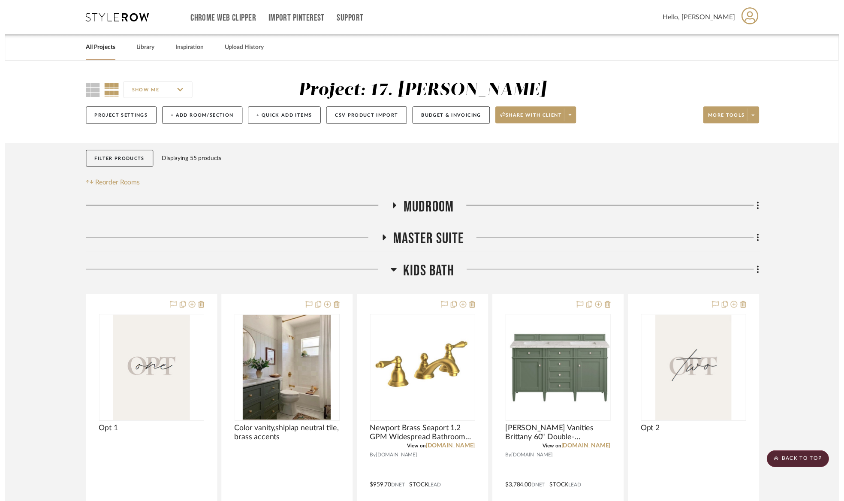
scroll to position [206, 0]
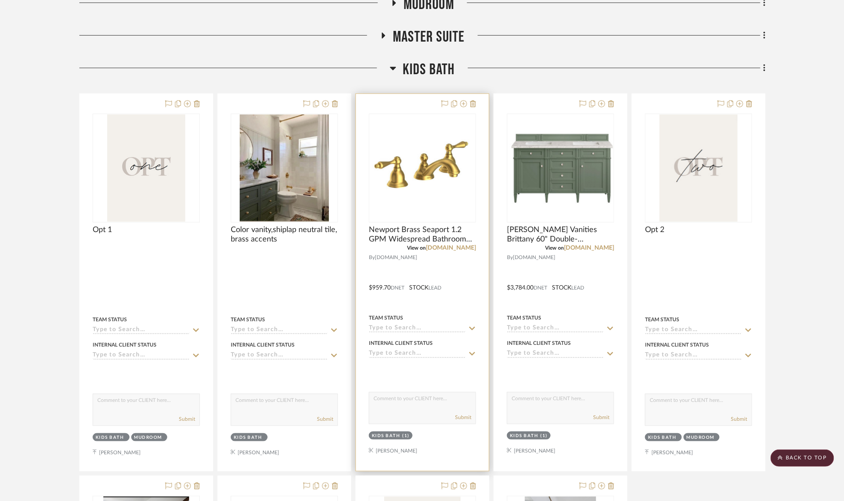
click at [477, 100] on div at bounding box center [422, 282] width 133 height 377
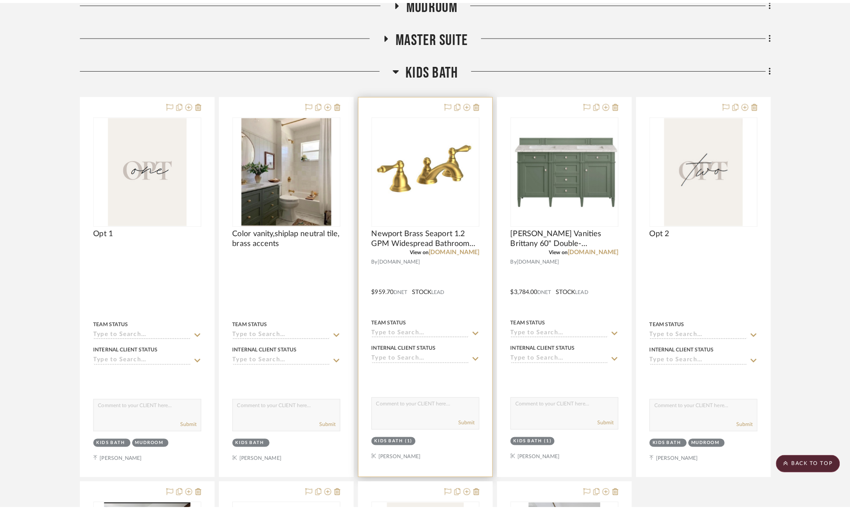
scroll to position [0, 0]
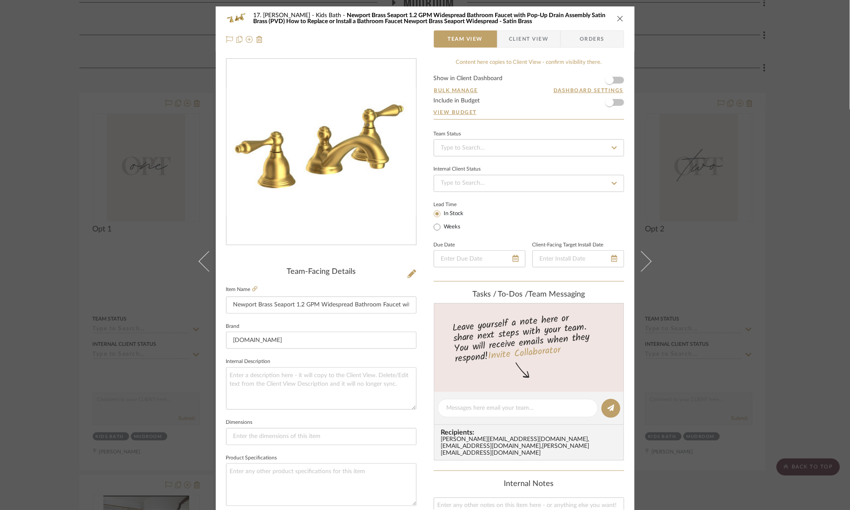
drag, startPoint x: 778, startPoint y: 175, endPoint x: 519, endPoint y: 179, distance: 258.7
click at [776, 175] on div "17. [PERSON_NAME] Kids Bath Newport Brass Seaport 1.2 GPM Widespread Bathroom F…" at bounding box center [425, 255] width 850 height 510
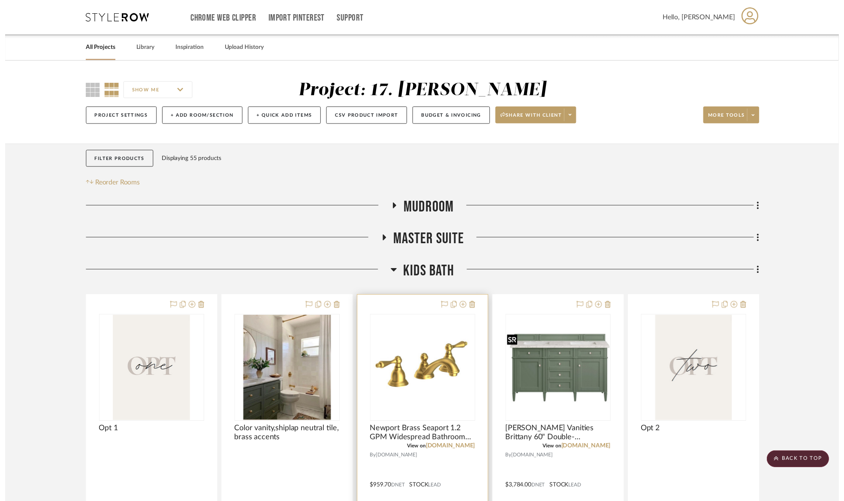
scroll to position [206, 0]
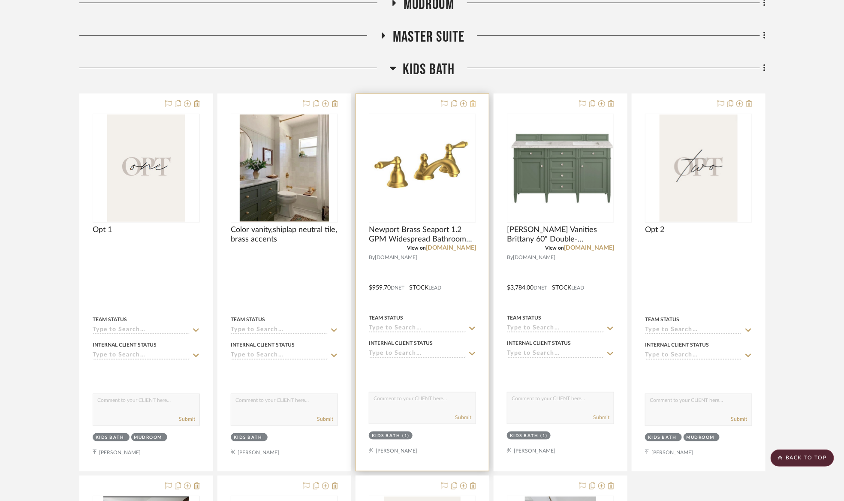
click at [474, 106] on icon at bounding box center [473, 103] width 6 height 7
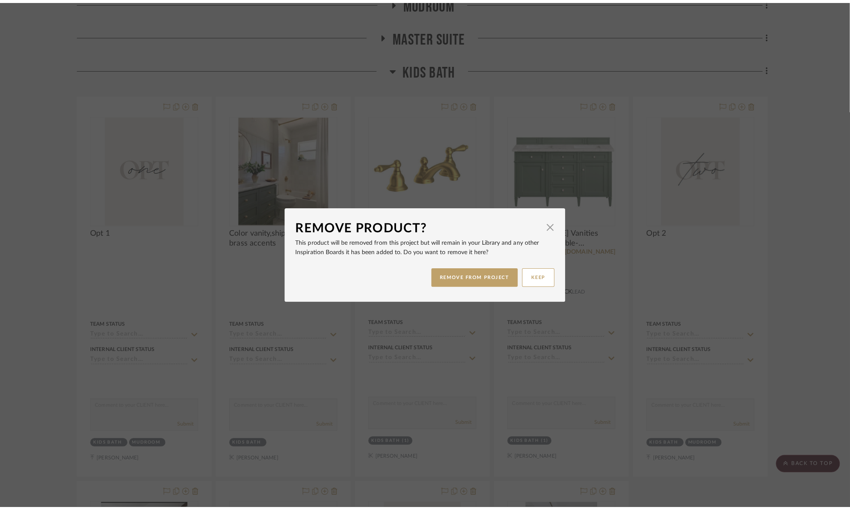
scroll to position [0, 0]
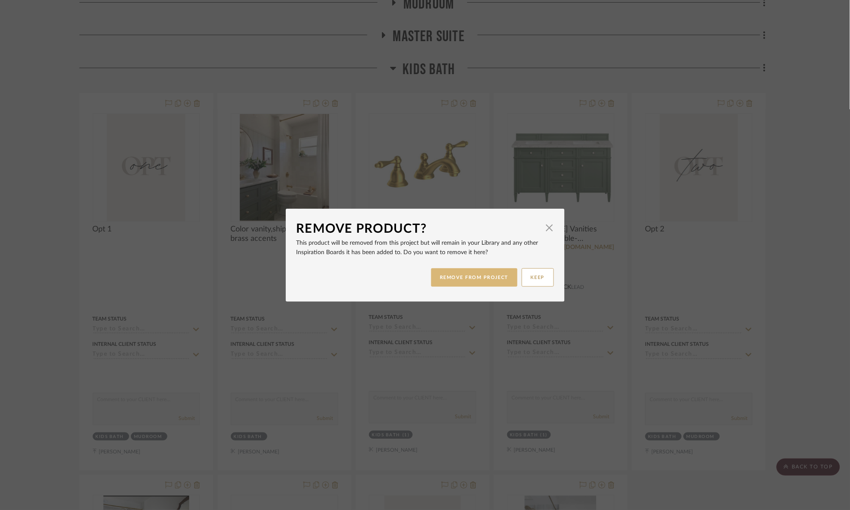
click at [474, 270] on button "REMOVE FROM PROJECT" at bounding box center [474, 278] width 86 height 18
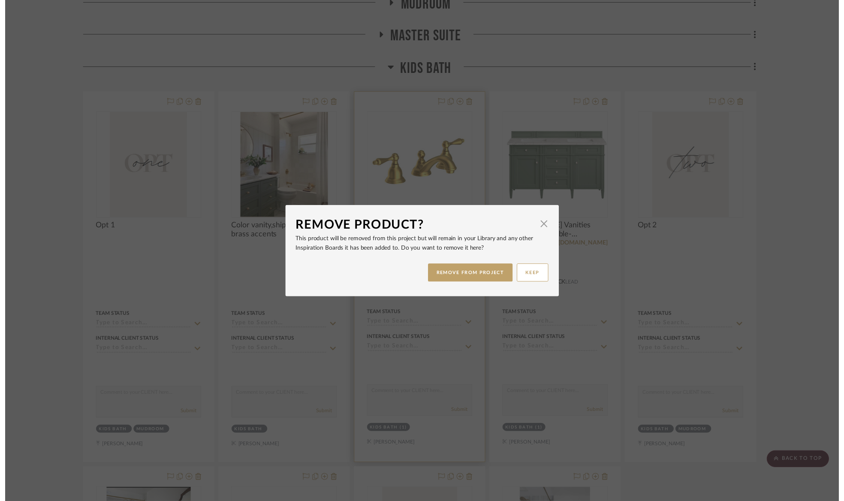
scroll to position [206, 0]
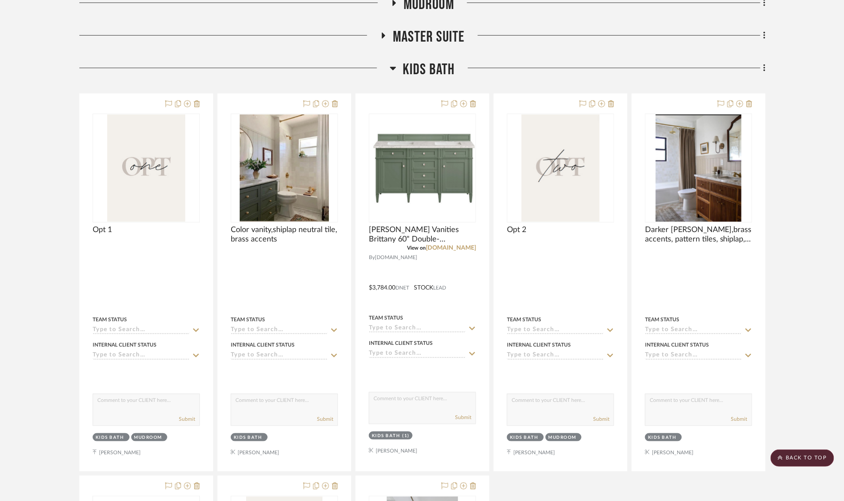
click at [54, 154] on project-details-page "SHOW ME Project: 17. [PERSON_NAME] Project Settings + Add Room/Section + Quick …" at bounding box center [422, 418] width 844 height 1126
click at [18, 68] on project-details-page "SHOW ME Project: 17. [PERSON_NAME] Project Settings + Add Room/Section + Quick …" at bounding box center [422, 418] width 844 height 1126
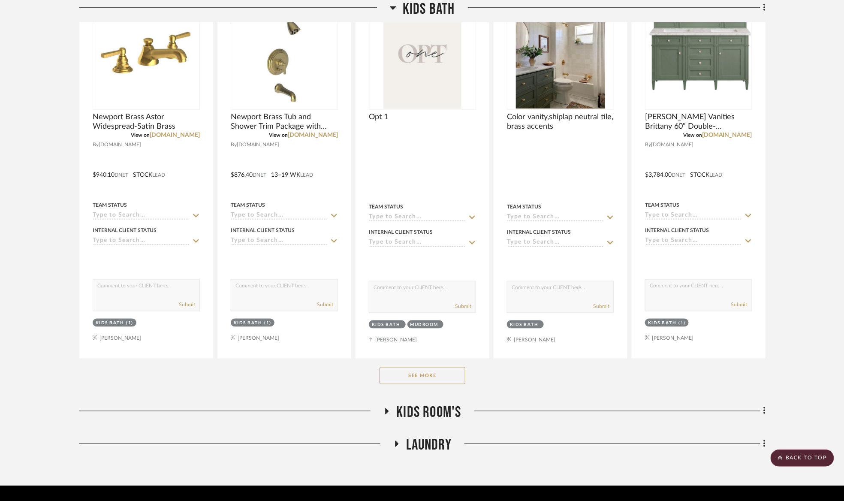
scroll to position [335, 0]
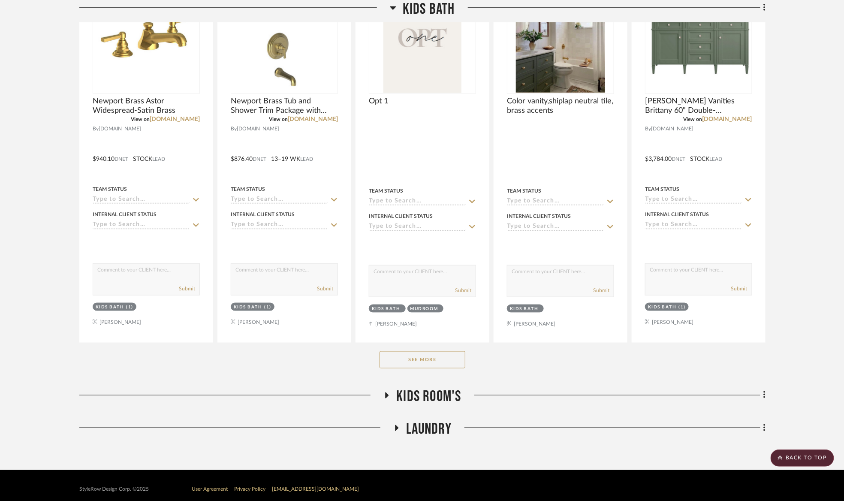
click at [427, 363] on button "See More" at bounding box center [423, 359] width 86 height 17
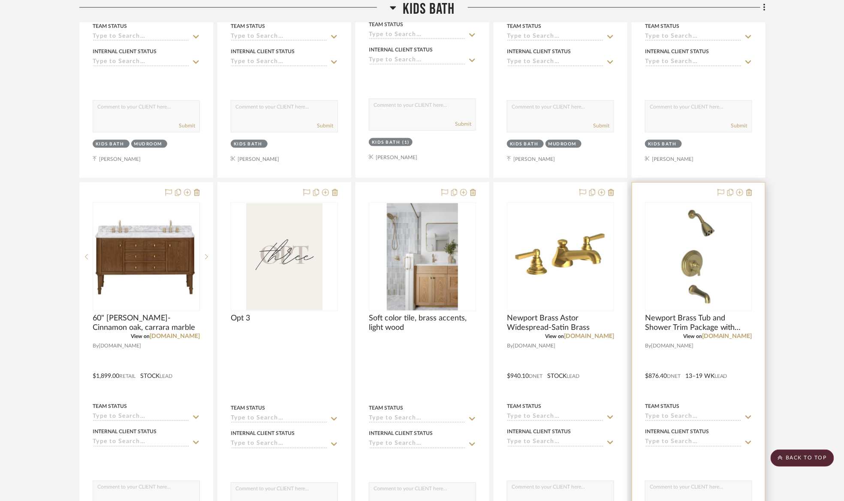
scroll to position [592, 0]
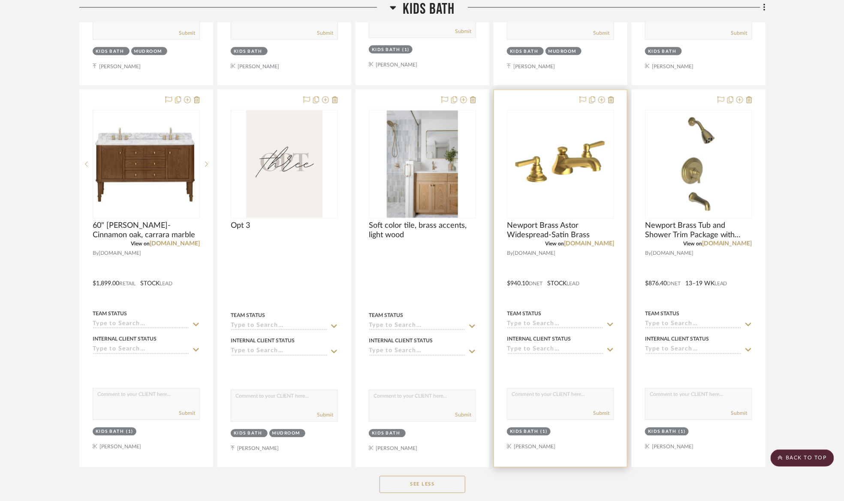
click at [584, 176] on img "0" at bounding box center [561, 164] width 106 height 61
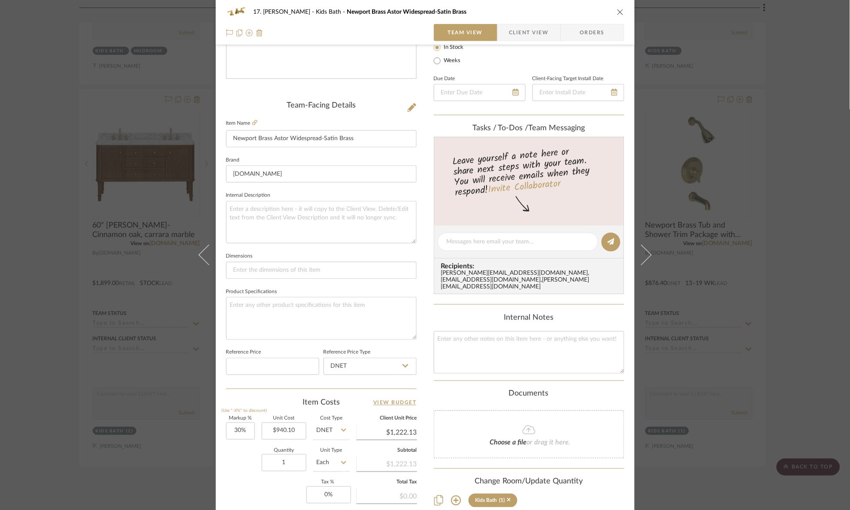
scroll to position [0, 0]
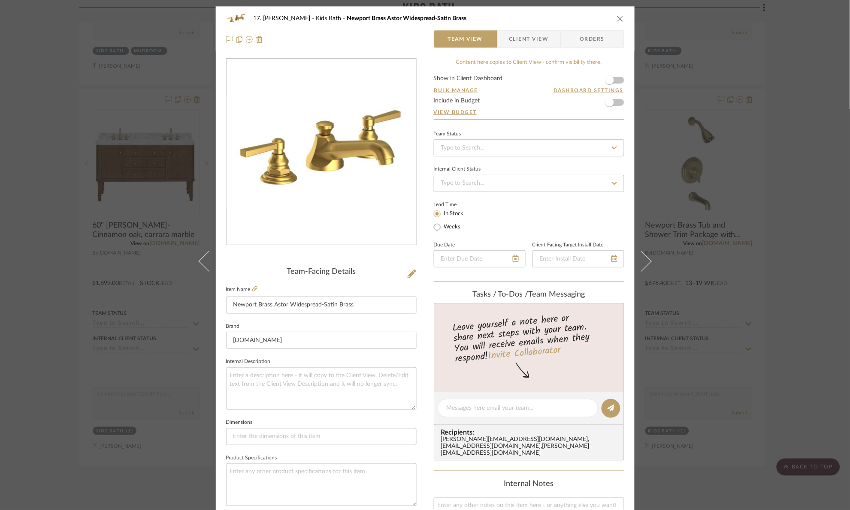
click at [446, 226] on label "Weeks" at bounding box center [451, 227] width 18 height 8
click at [442, 226] on input "Weeks" at bounding box center [437, 227] width 10 height 10
radio input "true"
click at [479, 230] on input at bounding box center [489, 226] width 23 height 12
type input "13"
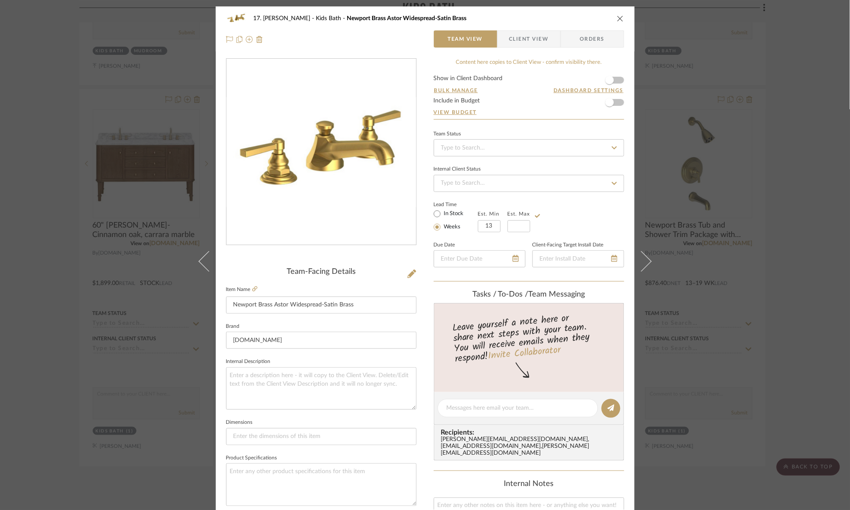
click at [526, 217] on label "Est. Max" at bounding box center [518, 214] width 23 height 6
click at [521, 226] on input "text" at bounding box center [518, 226] width 23 height 12
type input "19"
click at [561, 214] on div "Lead Time In Stock Weeks Est. Min 13 Est. Max 19" at bounding box center [529, 215] width 190 height 33
click at [814, 212] on div "17. Hurley Kids Bath Newport Brass Astor Widespread-Satin Brass Team View Clien…" at bounding box center [425, 255] width 850 height 510
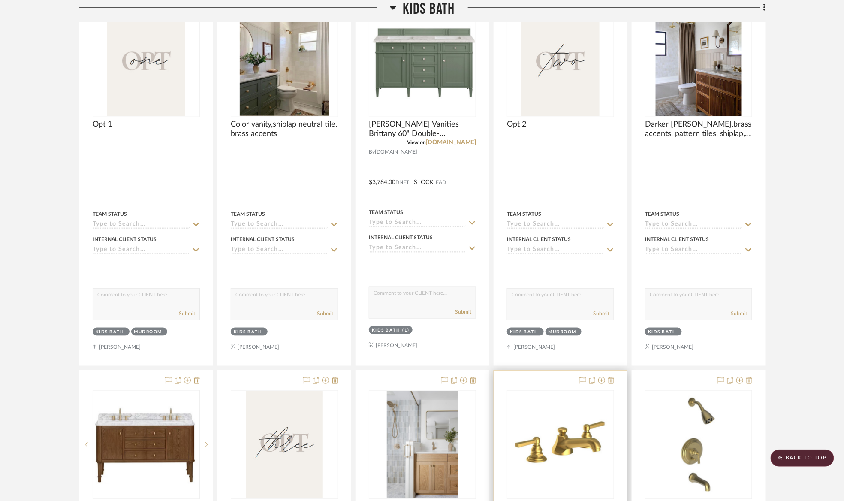
scroll to position [277, 0]
